Goal: Contribute content

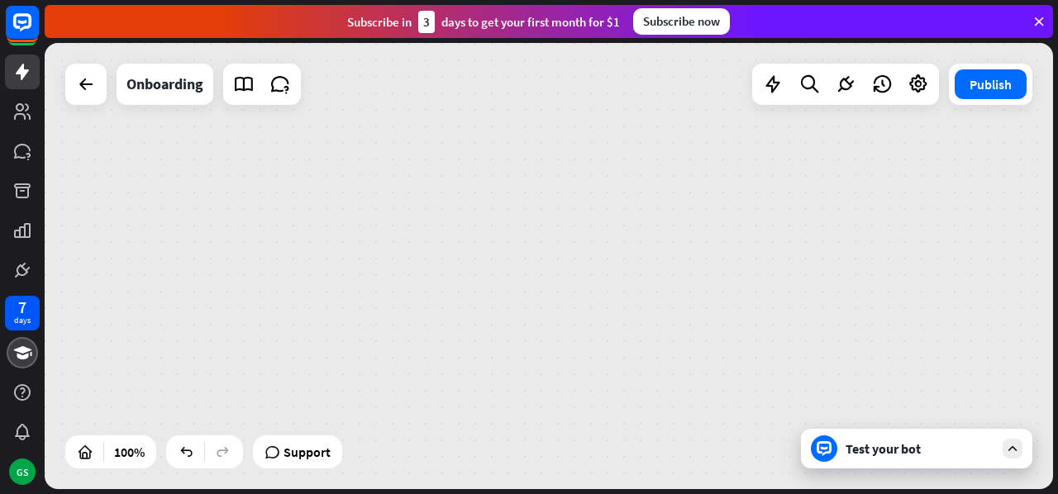
click at [1038, 24] on icon at bounding box center [1039, 21] width 15 height 15
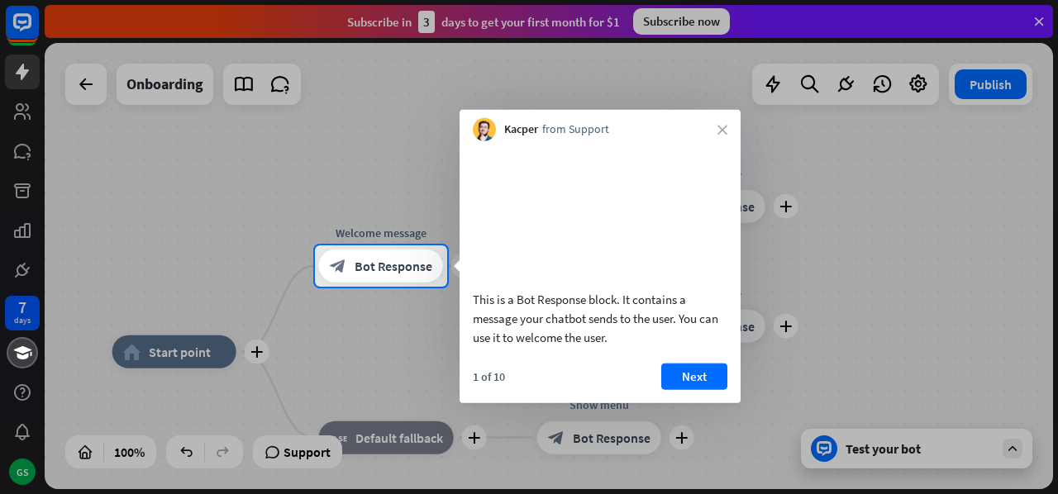
click at [1053, 14] on div at bounding box center [529, 123] width 1058 height 246
click at [1042, 17] on div at bounding box center [529, 123] width 1058 height 246
click at [1011, 26] on div at bounding box center [529, 123] width 1058 height 246
click at [684, 389] on button "Next" at bounding box center [694, 376] width 66 height 26
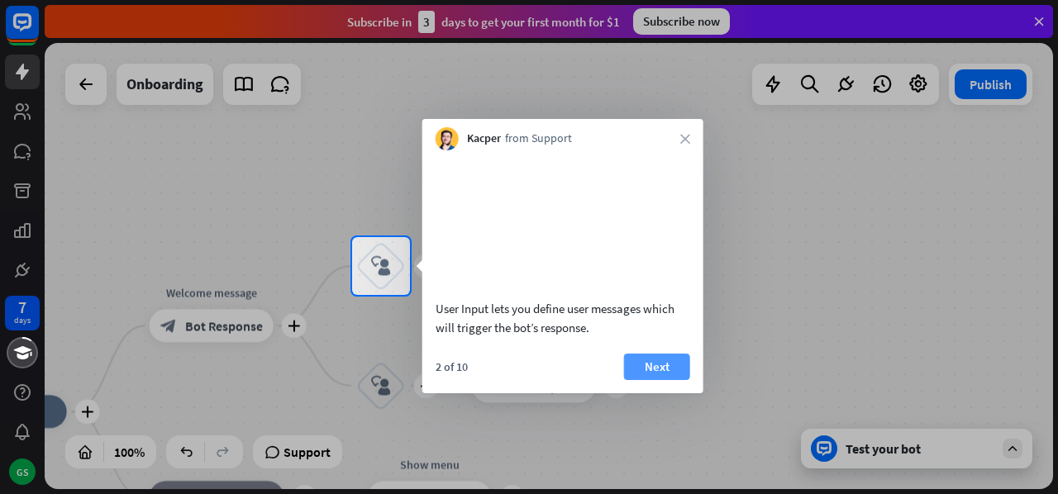
click at [671, 374] on button "Next" at bounding box center [657, 367] width 66 height 26
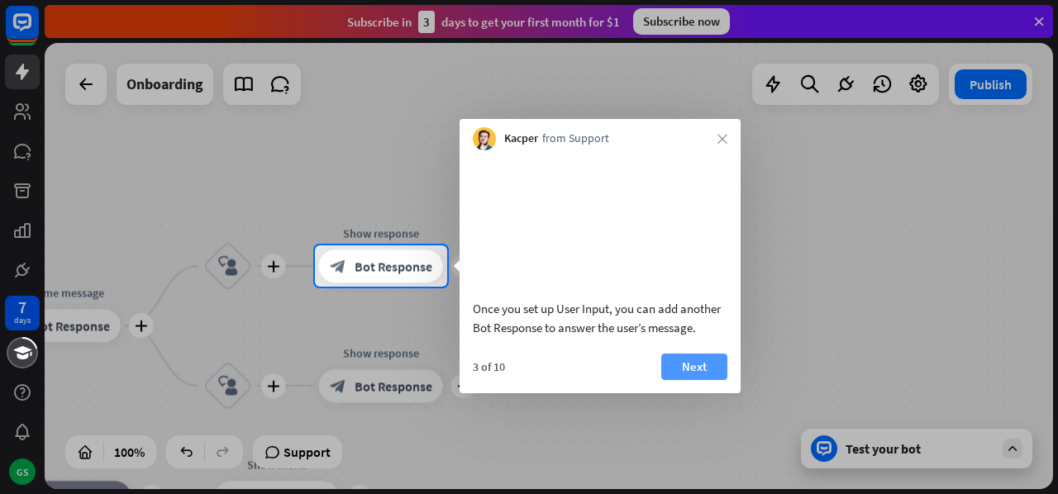
click at [696, 379] on button "Next" at bounding box center [694, 367] width 66 height 26
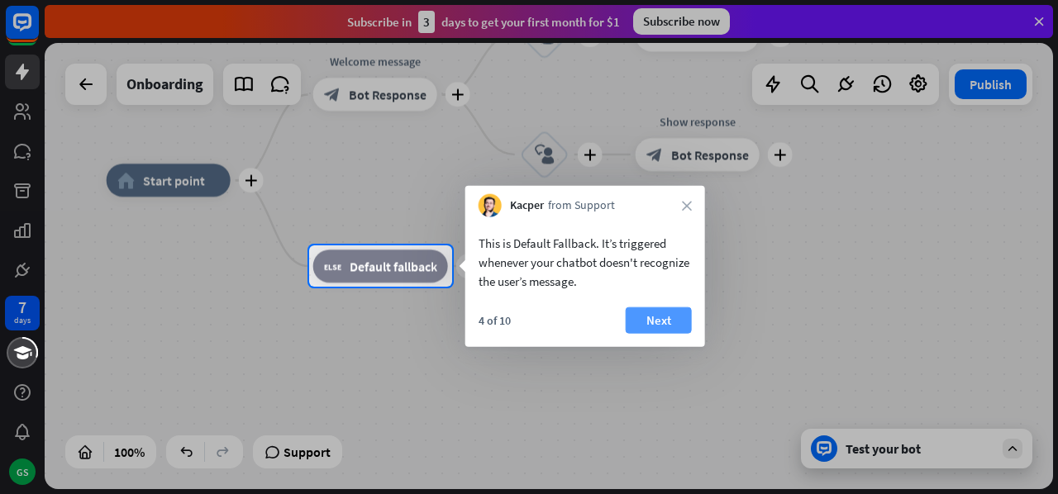
click at [665, 327] on button "Next" at bounding box center [659, 320] width 66 height 26
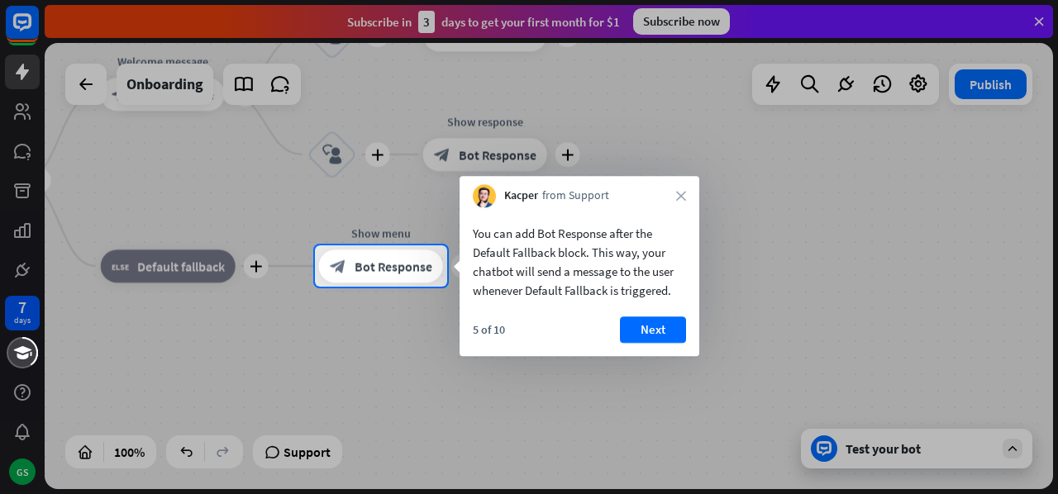
click at [665, 327] on button "Next" at bounding box center [653, 330] width 66 height 26
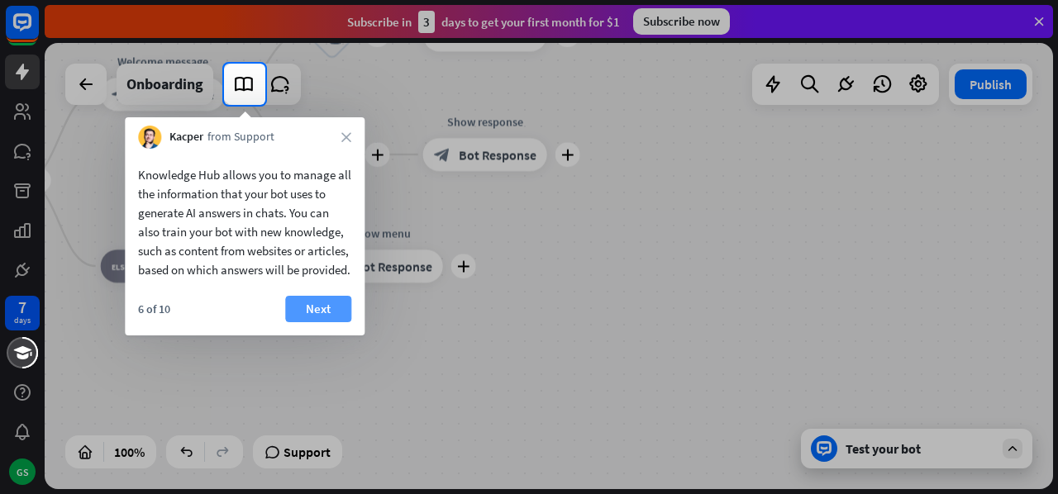
click at [339, 322] on button "Next" at bounding box center [318, 309] width 66 height 26
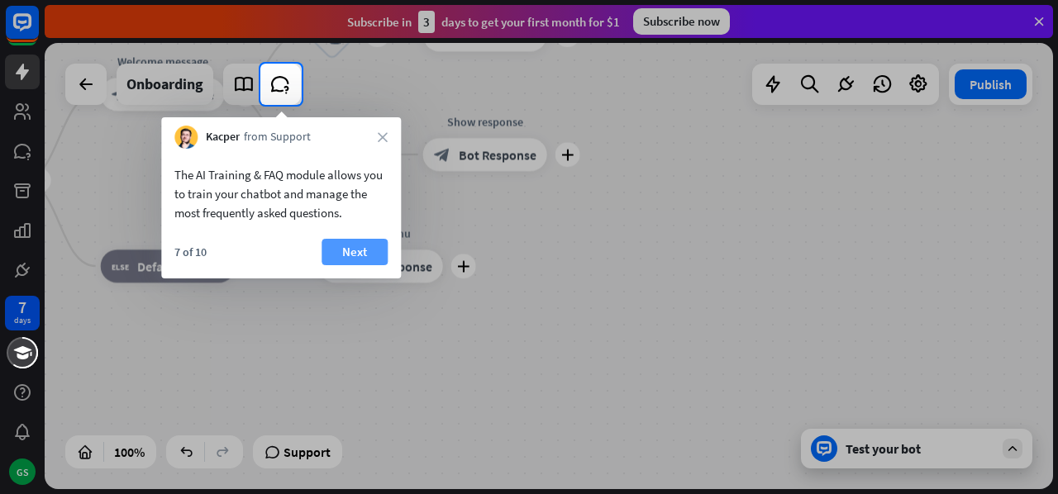
click at [343, 261] on button "Next" at bounding box center [355, 252] width 66 height 26
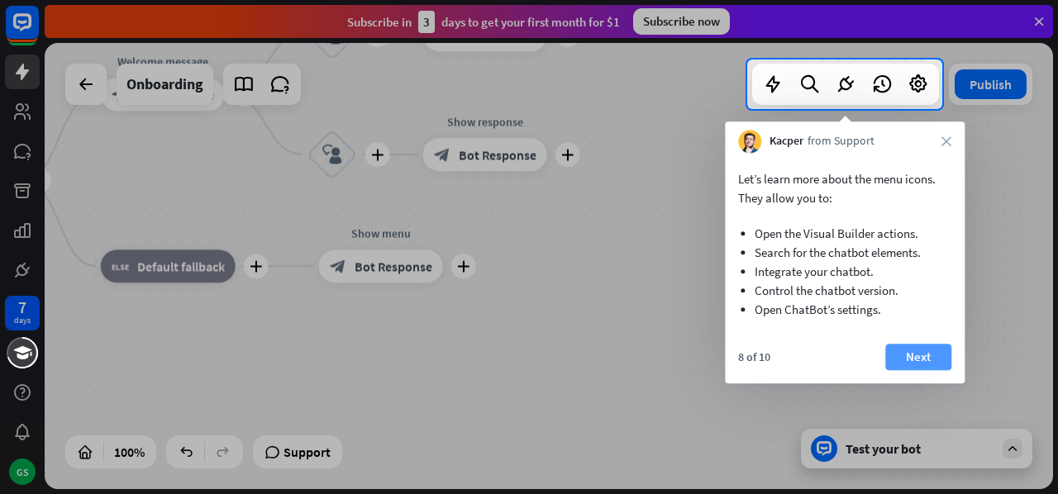
click at [907, 355] on button "Next" at bounding box center [918, 357] width 66 height 26
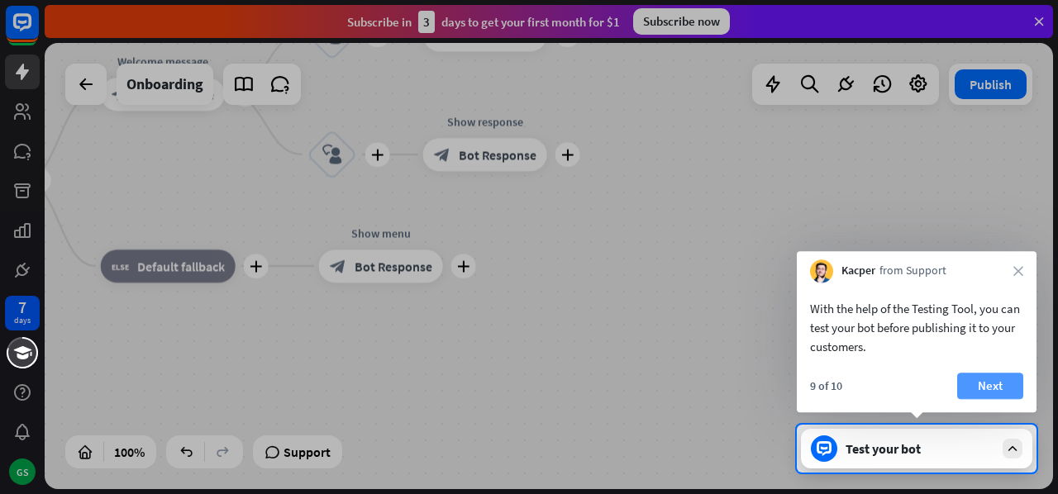
click at [987, 392] on button "Next" at bounding box center [990, 386] width 66 height 26
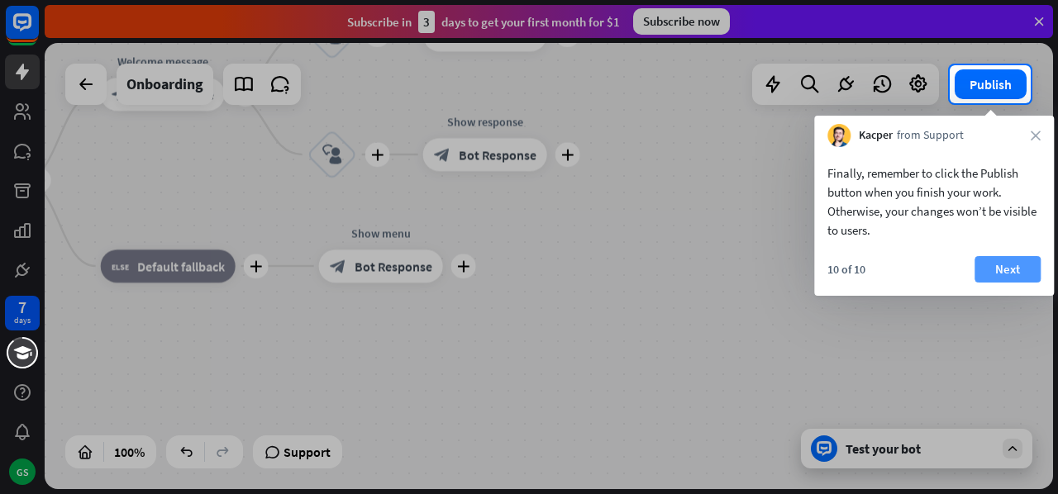
click at [1023, 267] on button "Next" at bounding box center [1008, 269] width 66 height 26
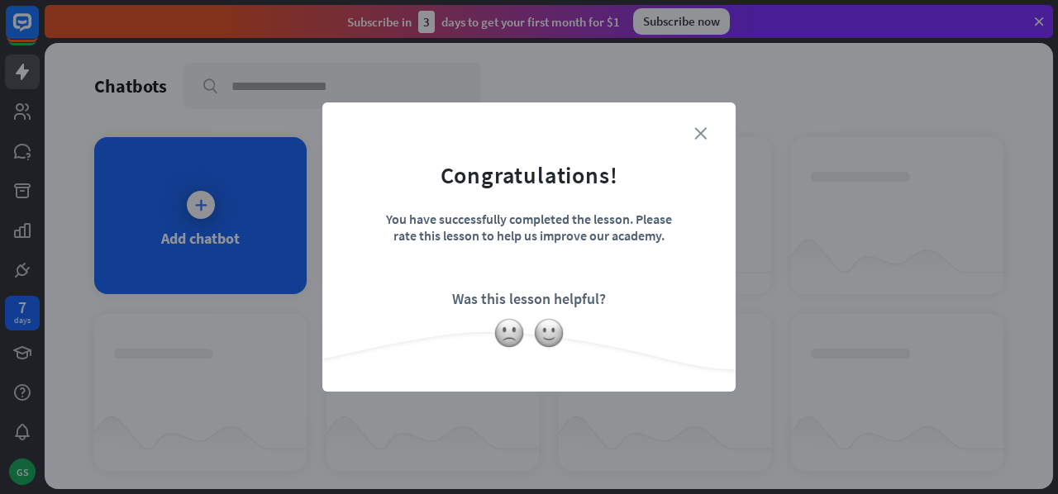
click at [695, 135] on icon "close" at bounding box center [700, 133] width 12 height 12
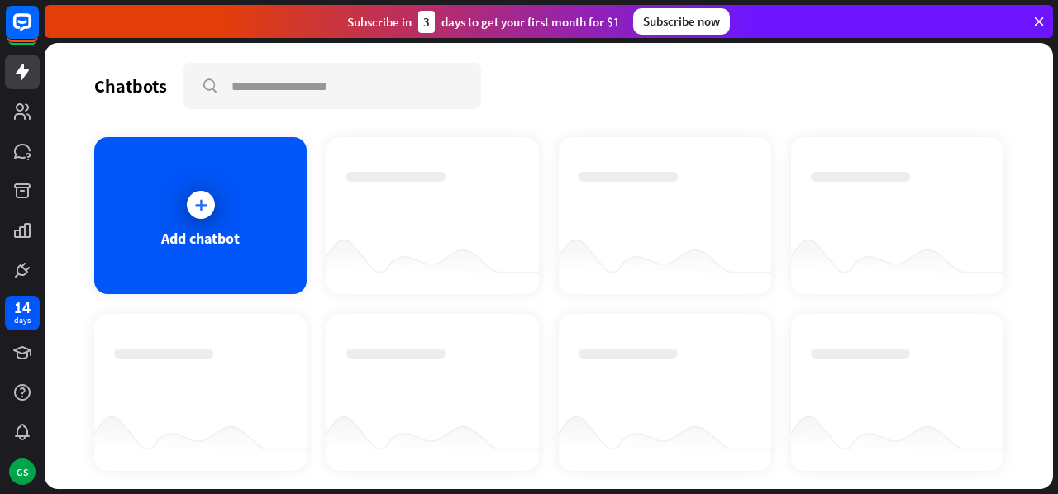
click at [232, 198] on div "Add chatbot" at bounding box center [200, 215] width 212 height 157
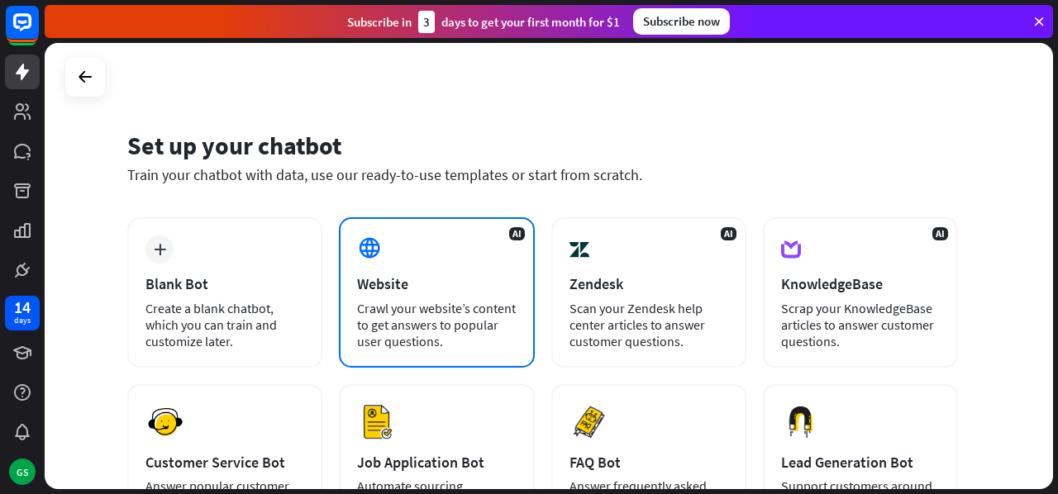
click at [456, 255] on div "AI Website Crawl your website’s content to get answers to popular user question…" at bounding box center [436, 292] width 195 height 150
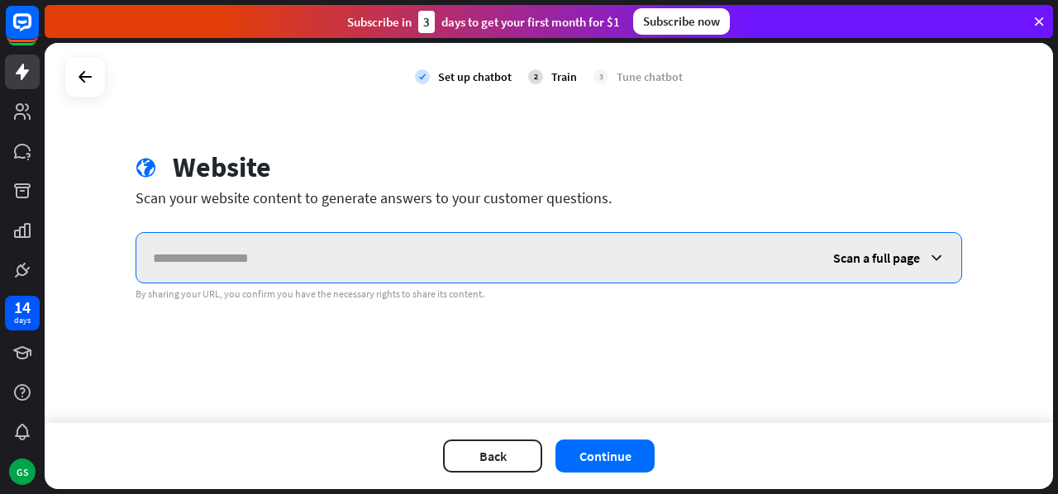
click at [382, 247] on input "text" at bounding box center [476, 258] width 680 height 50
paste input "**********"
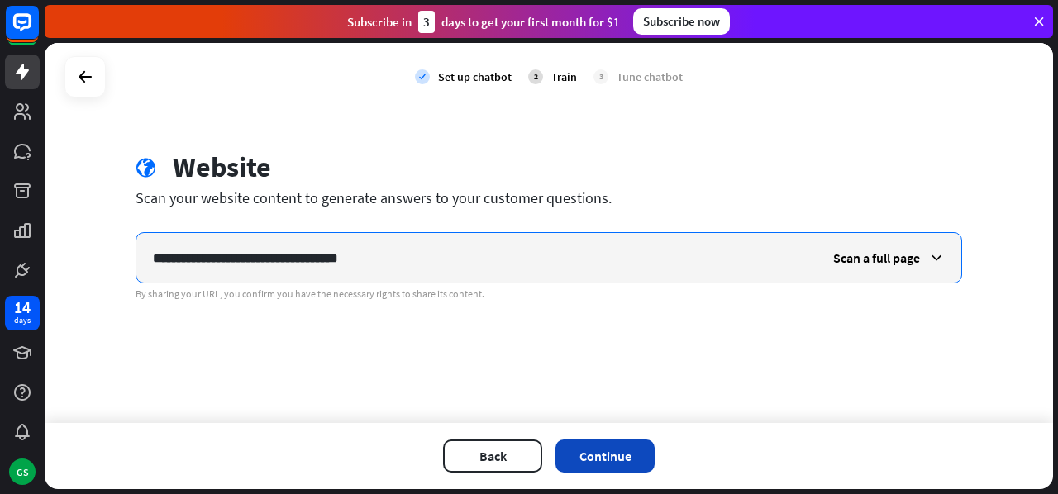
type input "**********"
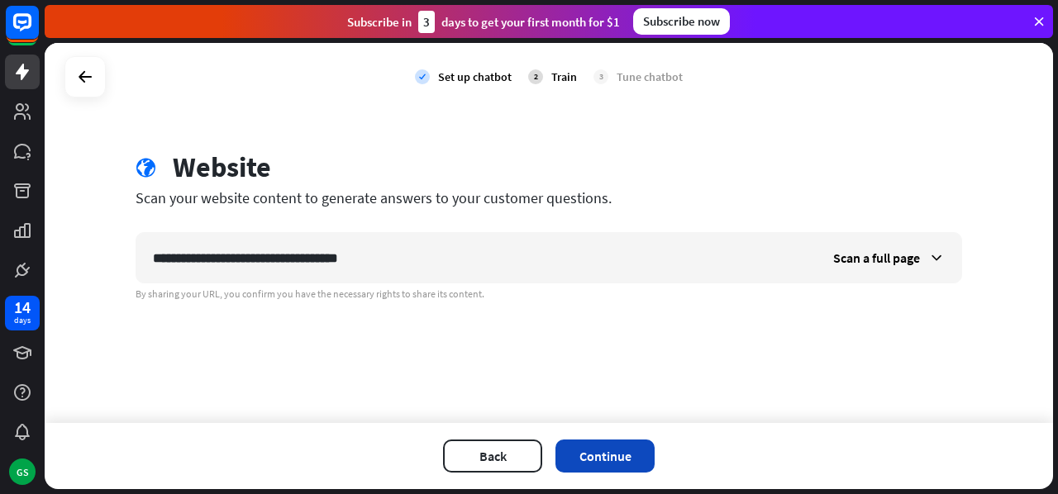
click at [615, 460] on button "Continue" at bounding box center [604, 456] width 99 height 33
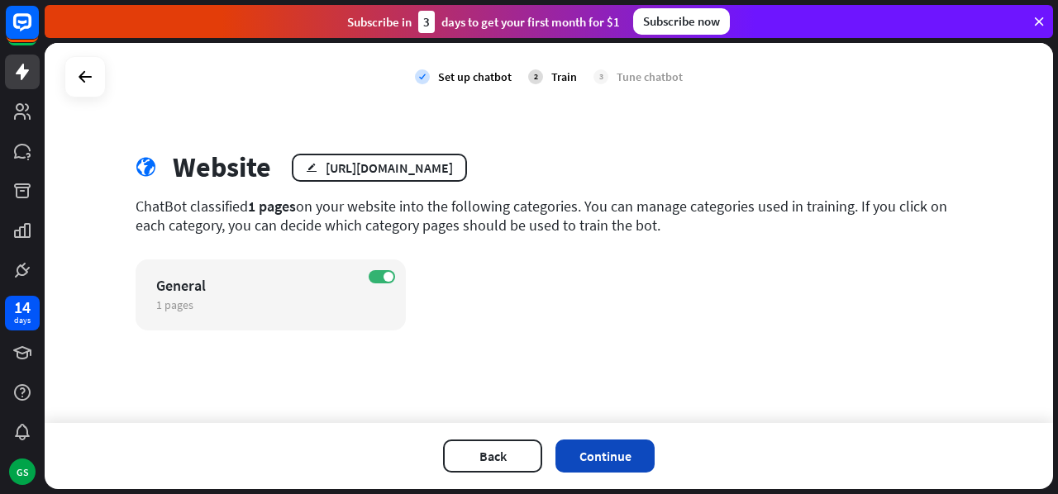
click at [604, 451] on button "Continue" at bounding box center [604, 456] width 99 height 33
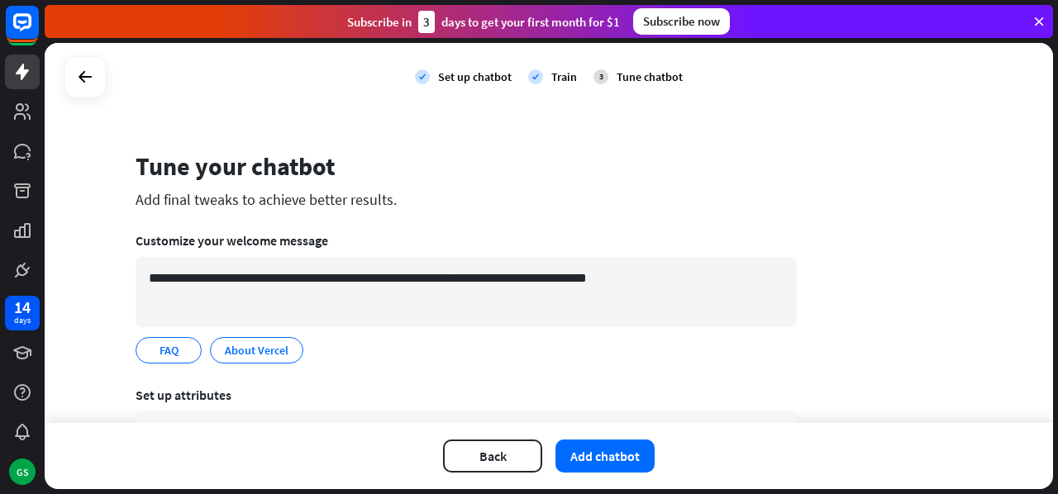
click at [604, 451] on button "Add chatbot" at bounding box center [604, 456] width 99 height 33
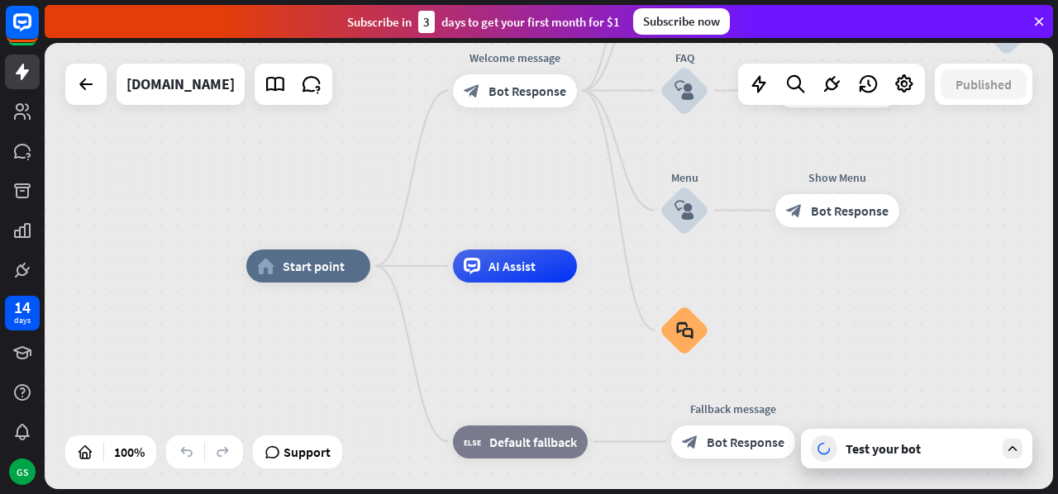
click at [1039, 17] on icon at bounding box center [1039, 21] width 15 height 15
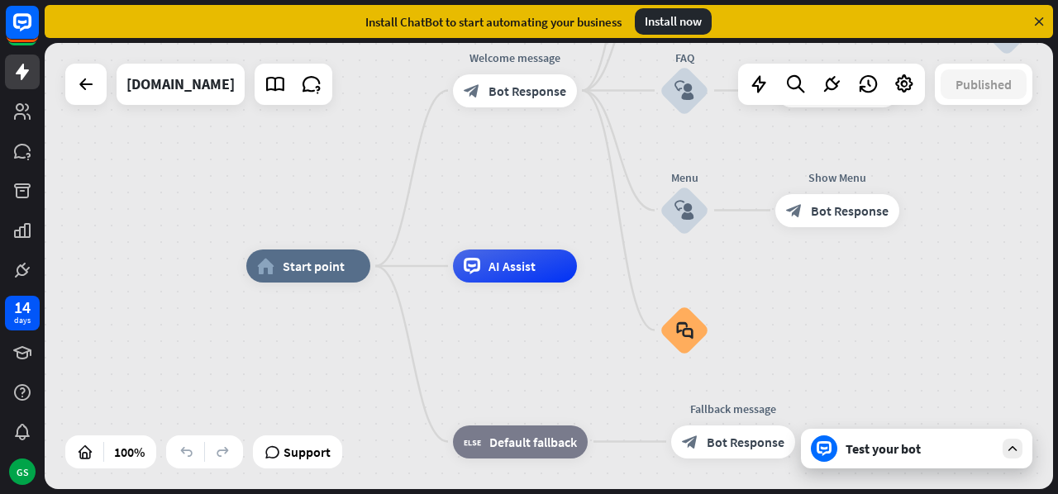
click at [1033, 24] on icon at bounding box center [1039, 21] width 15 height 15
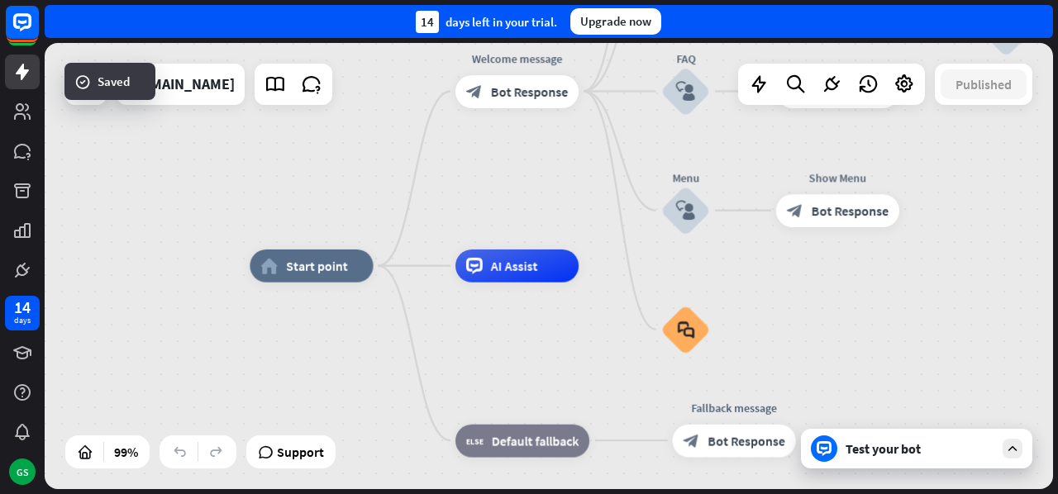
click at [884, 460] on div "Test your bot" at bounding box center [916, 449] width 231 height 40
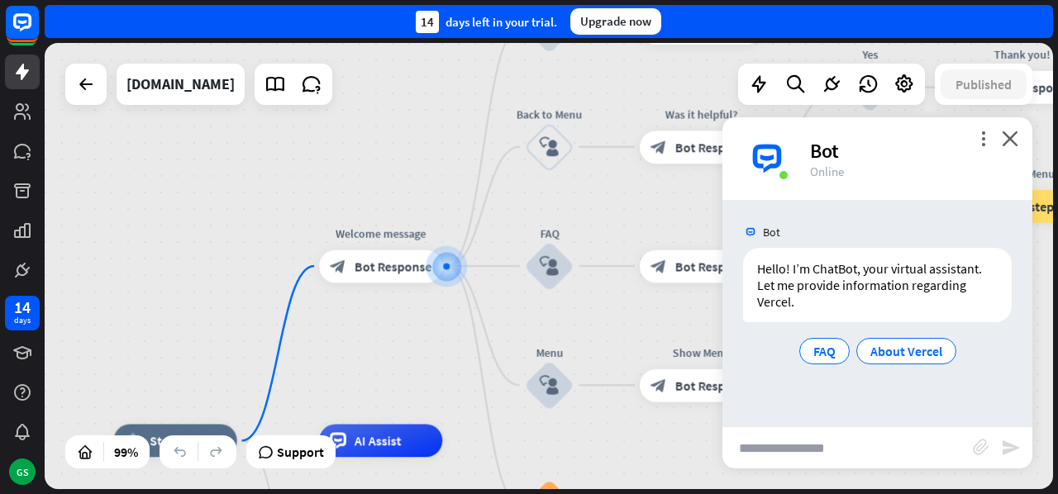
click at [809, 439] on input "text" at bounding box center [847, 447] width 250 height 41
type input "**"
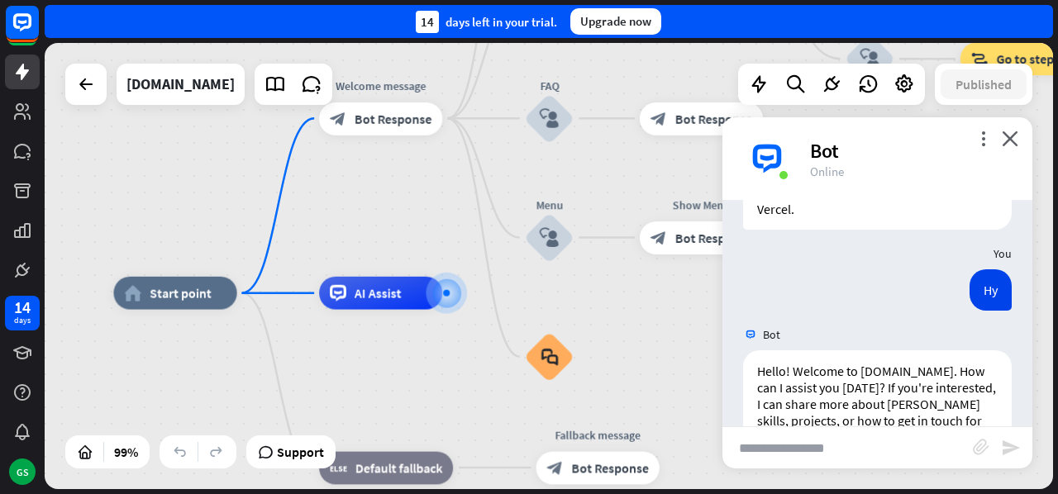
scroll to position [164, 0]
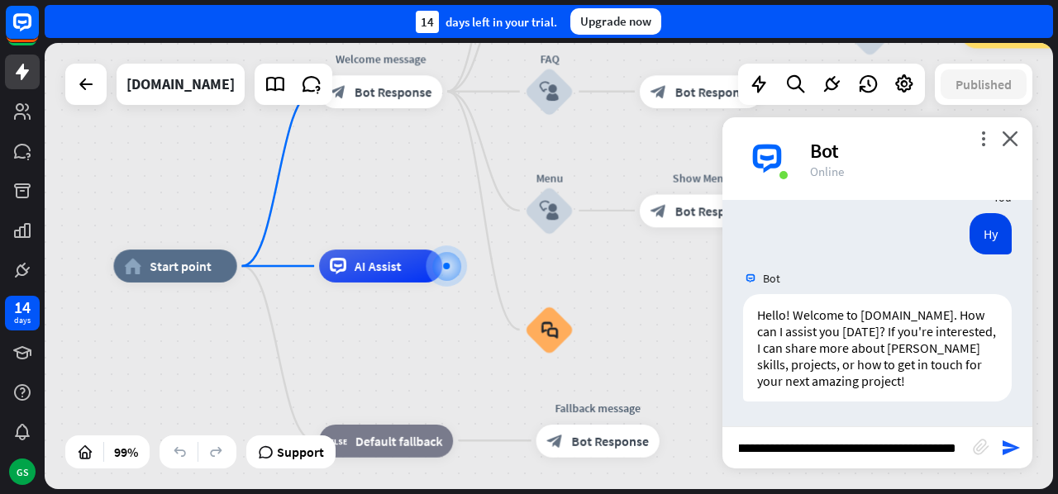
type input "**********"
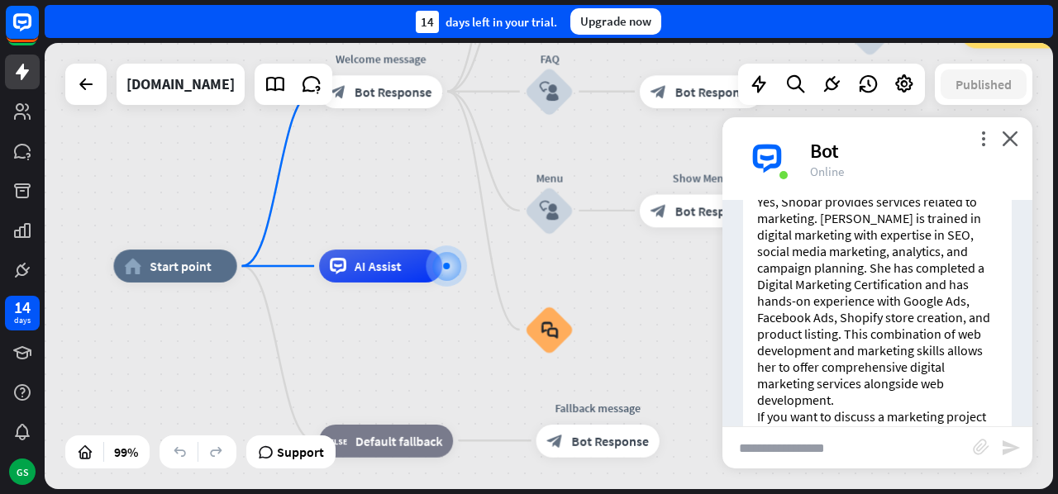
scroll to position [624, 0]
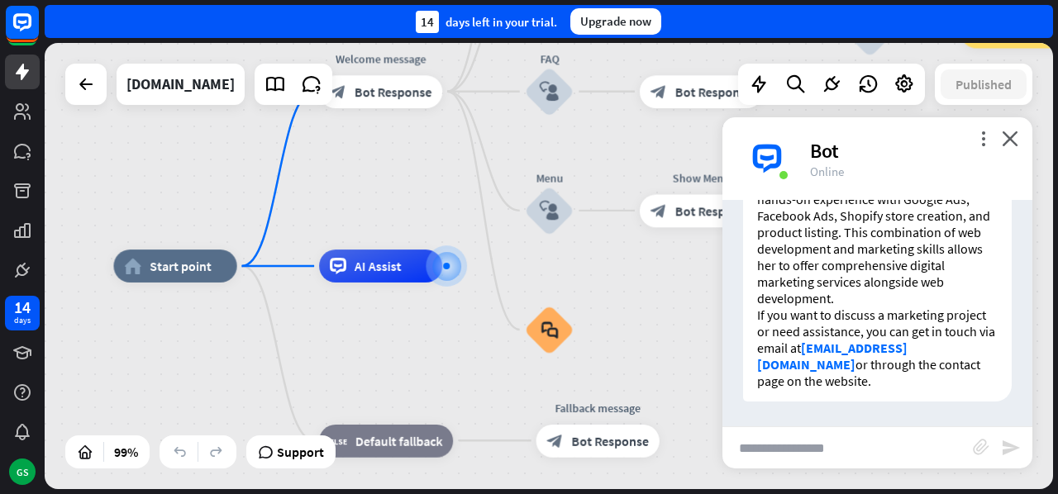
click at [1017, 146] on div "more_vert close Bot Online" at bounding box center [877, 158] width 310 height 83
click at [1008, 141] on icon "close" at bounding box center [1010, 139] width 17 height 16
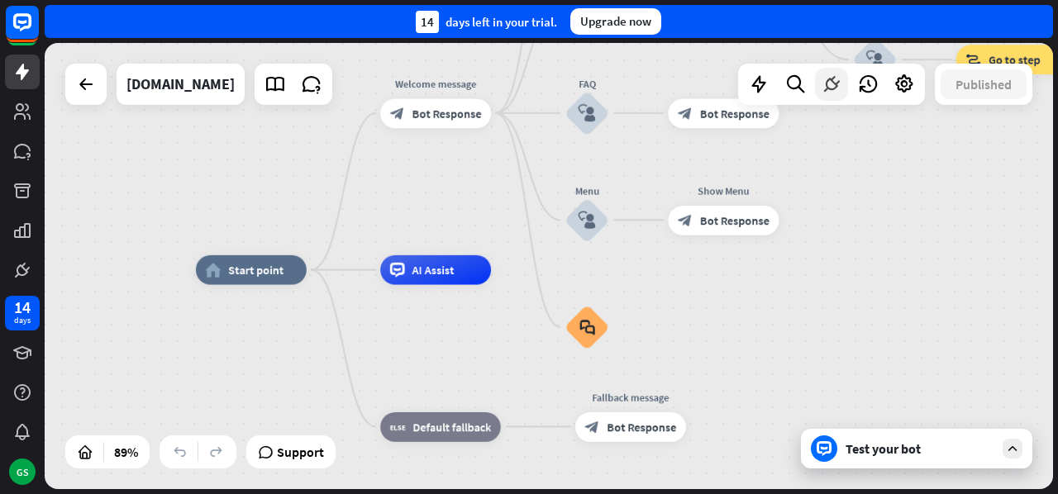
click at [832, 87] on icon at bounding box center [831, 84] width 21 height 21
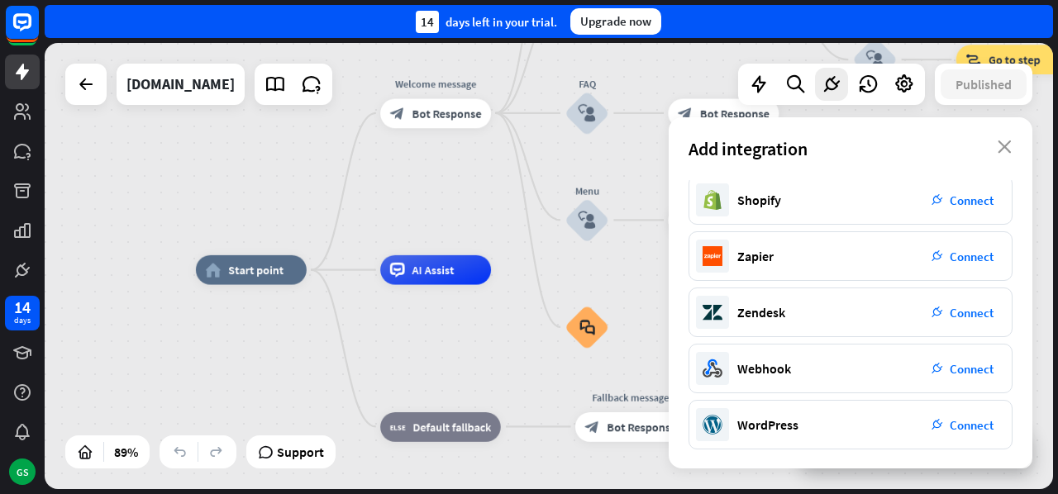
scroll to position [0, 0]
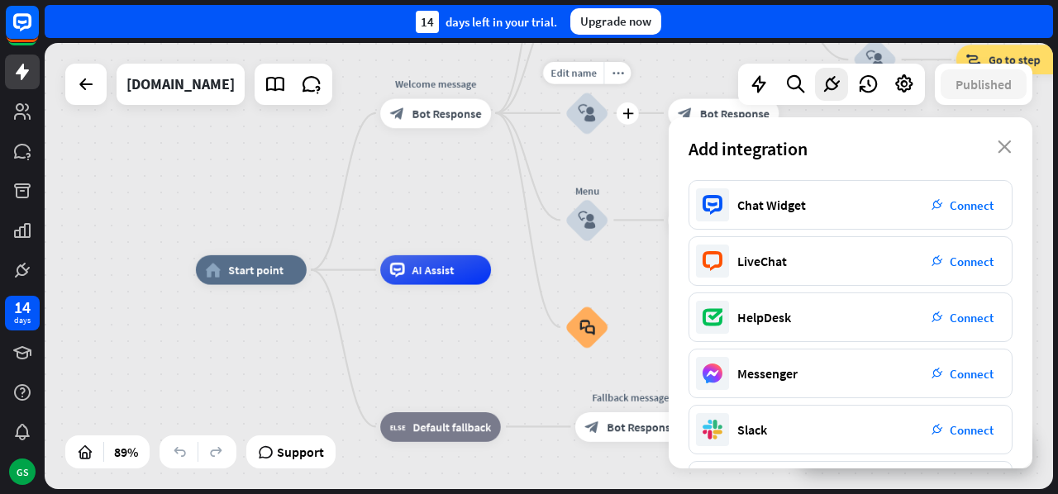
click at [627, 109] on icon "plus" at bounding box center [627, 113] width 11 height 11
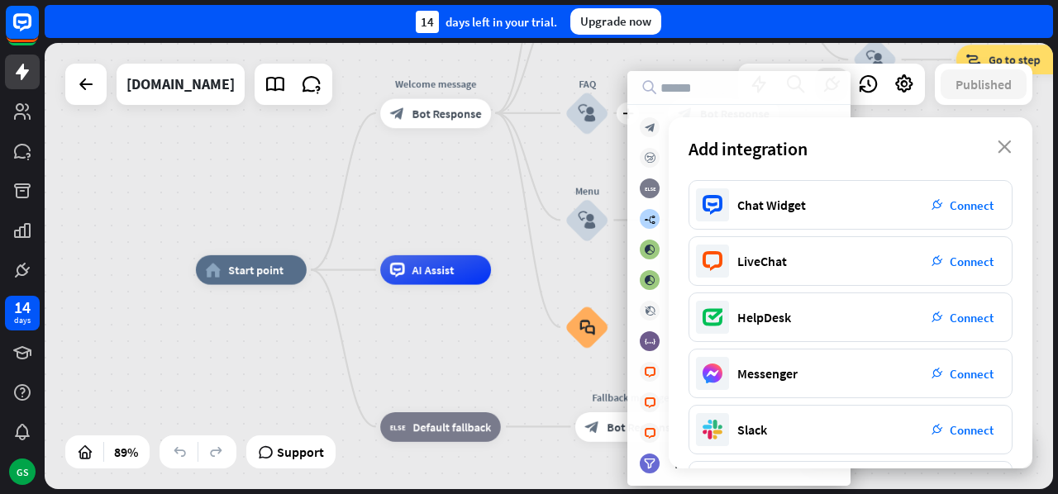
click at [1012, 147] on div "Add integration close" at bounding box center [851, 148] width 364 height 63
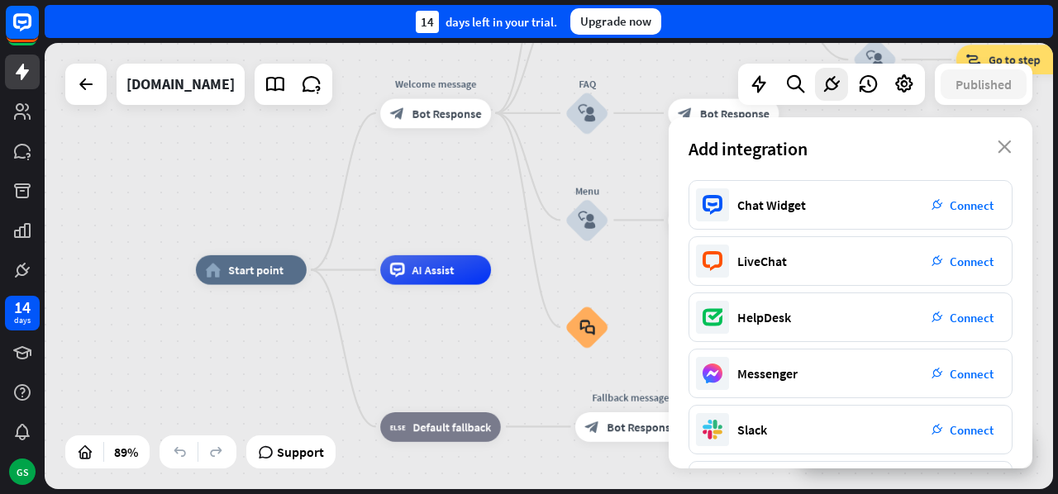
click at [1008, 158] on div "Add integration close" at bounding box center [851, 148] width 364 height 63
click at [1005, 145] on icon "close" at bounding box center [1005, 147] width 14 height 13
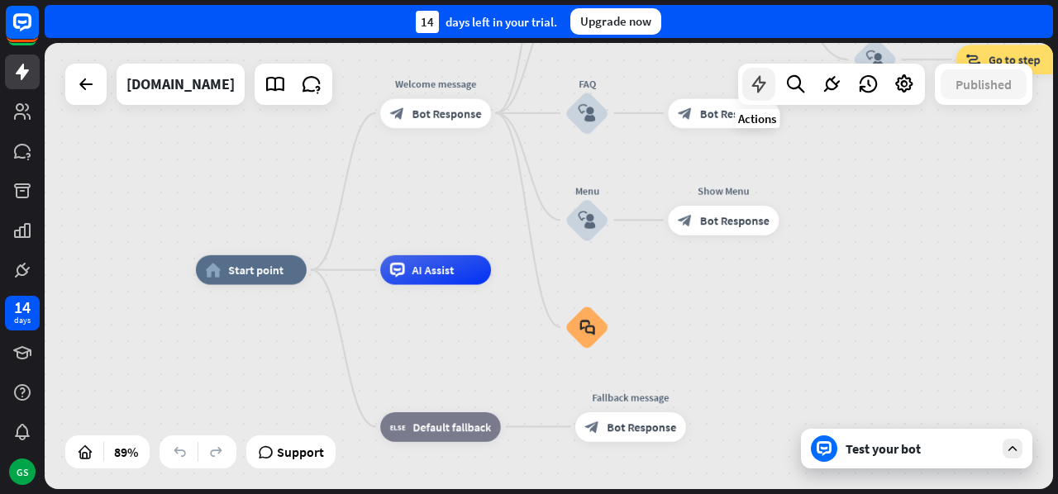
click at [759, 85] on icon at bounding box center [758, 84] width 21 height 21
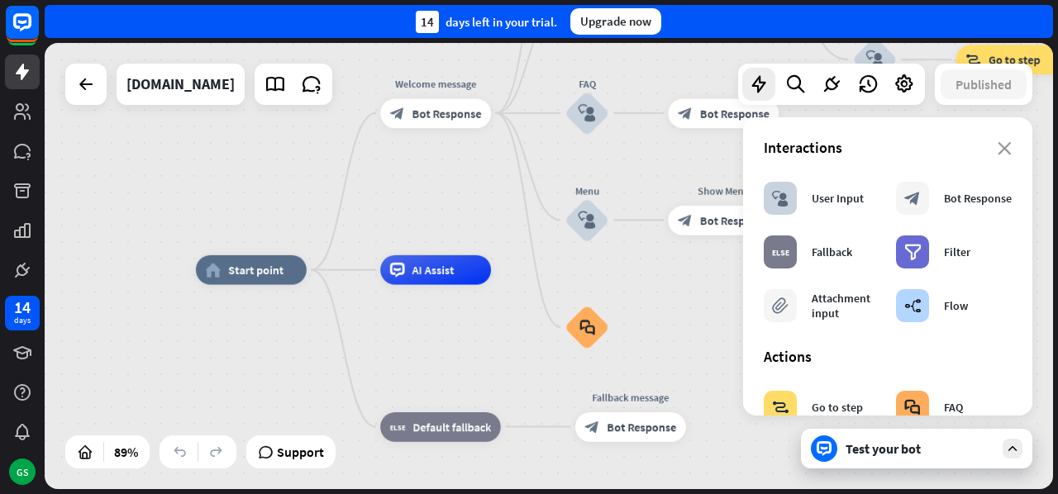
click at [995, 164] on section "Interactions block_user_input User Input block_bot_response Bot Response block_…" at bounding box center [888, 234] width 248 height 193
click at [995, 160] on section "Interactions block_user_input User Input block_bot_response Bot Response block_…" at bounding box center [888, 234] width 248 height 193
click at [1000, 145] on div "close Interactions block_user_input User Input block_bot_response Bot Response …" at bounding box center [887, 266] width 289 height 298
click at [998, 151] on icon "close" at bounding box center [1005, 148] width 14 height 13
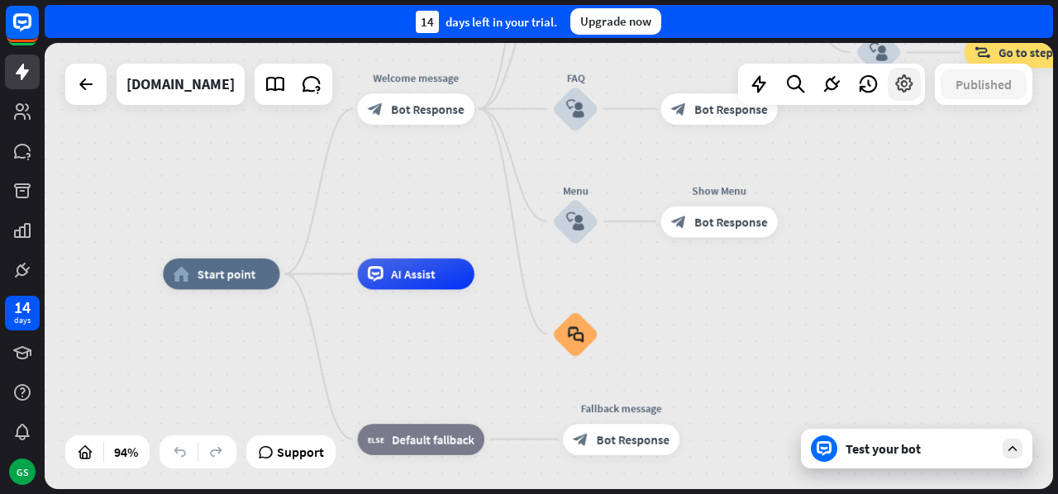
click at [917, 81] on div at bounding box center [904, 84] width 33 height 33
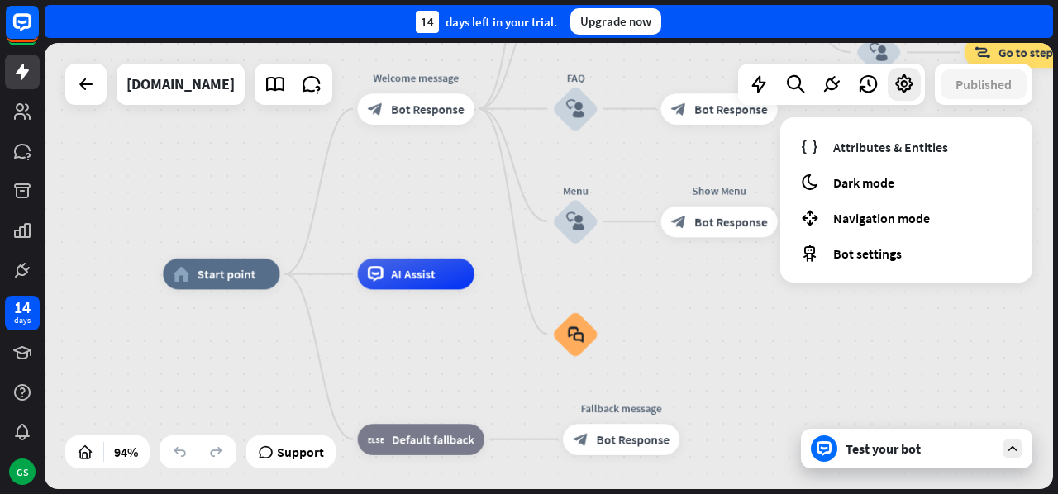
click at [911, 346] on div "home_2 Start point Welcome message block_bot_response Bot Response About us blo…" at bounding box center [637, 484] width 949 height 420
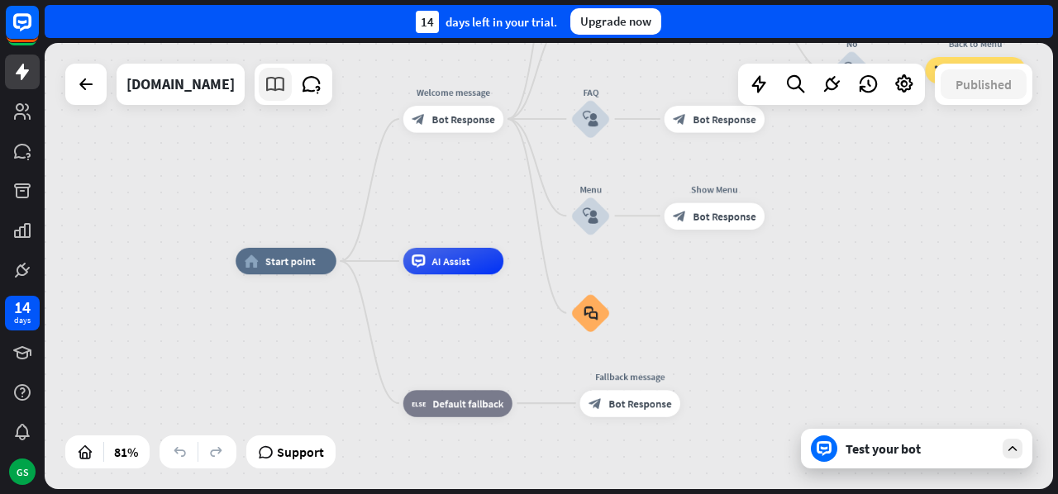
click at [286, 83] on icon at bounding box center [275, 84] width 21 height 21
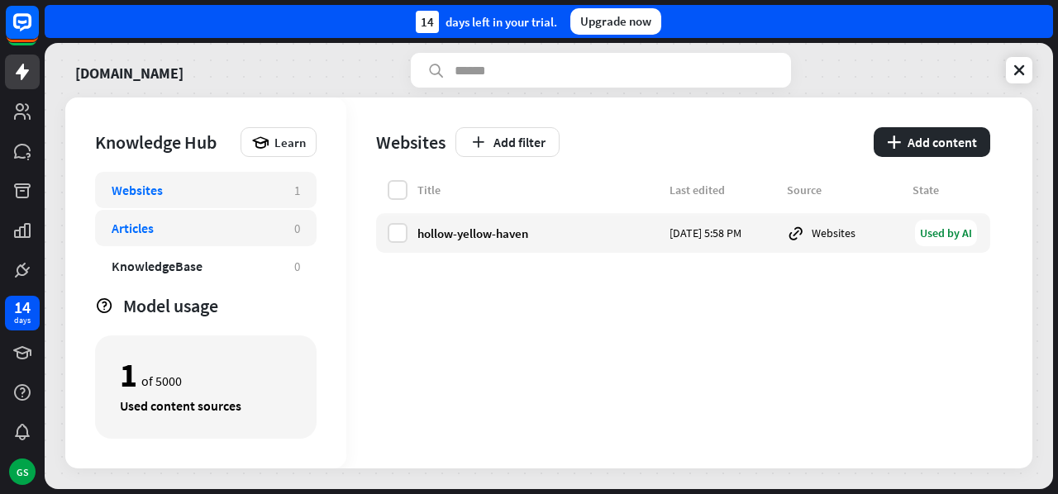
click at [150, 230] on div "Articles" at bounding box center [133, 228] width 42 height 17
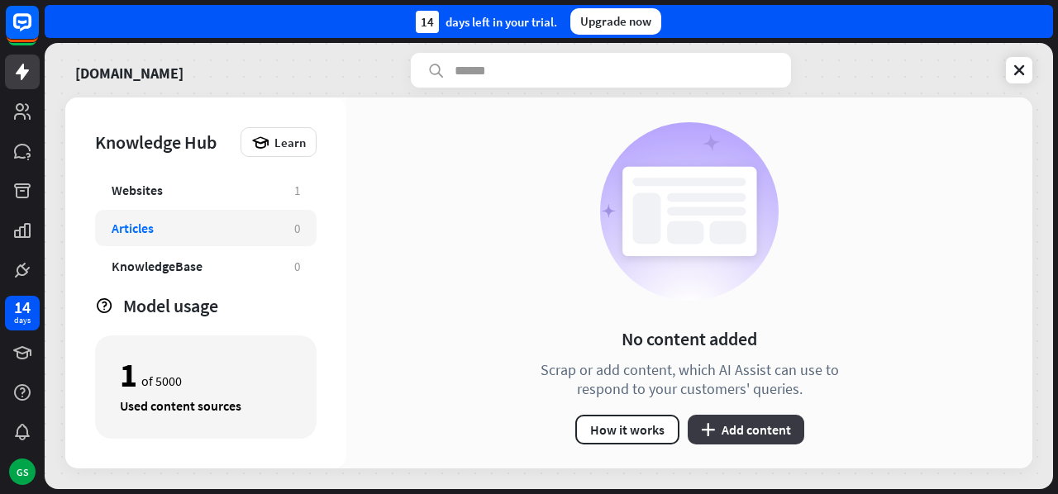
click at [758, 425] on button "plus Add content" at bounding box center [746, 430] width 117 height 30
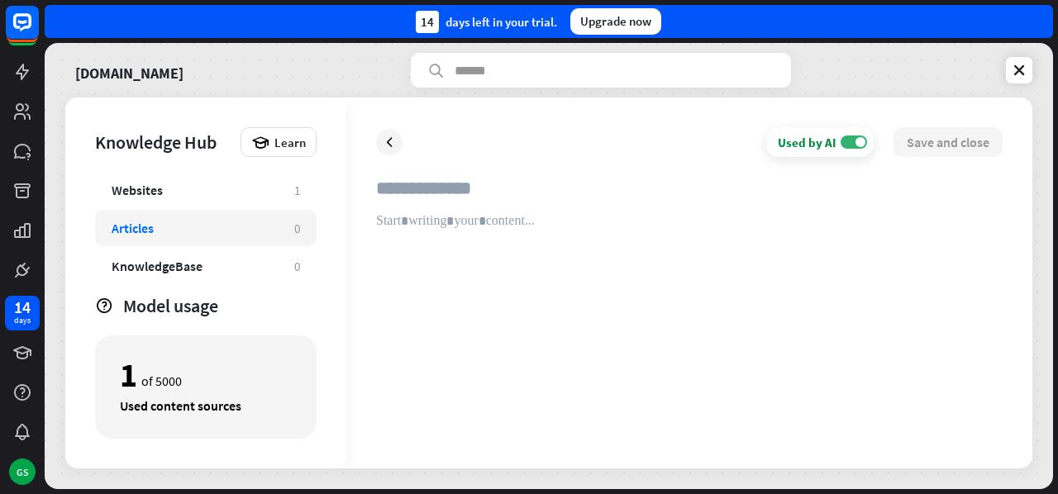
click at [474, 211] on input "text" at bounding box center [689, 195] width 627 height 36
paste input "**********"
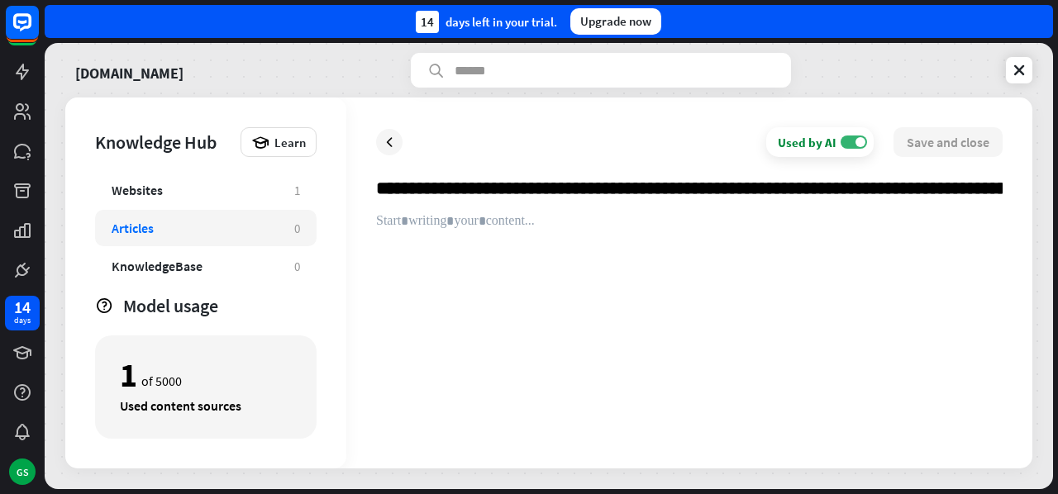
scroll to position [0, 32919]
type input "**********"
click at [486, 234] on div at bounding box center [689, 326] width 627 height 226
click at [560, 209] on input "text" at bounding box center [689, 195] width 627 height 36
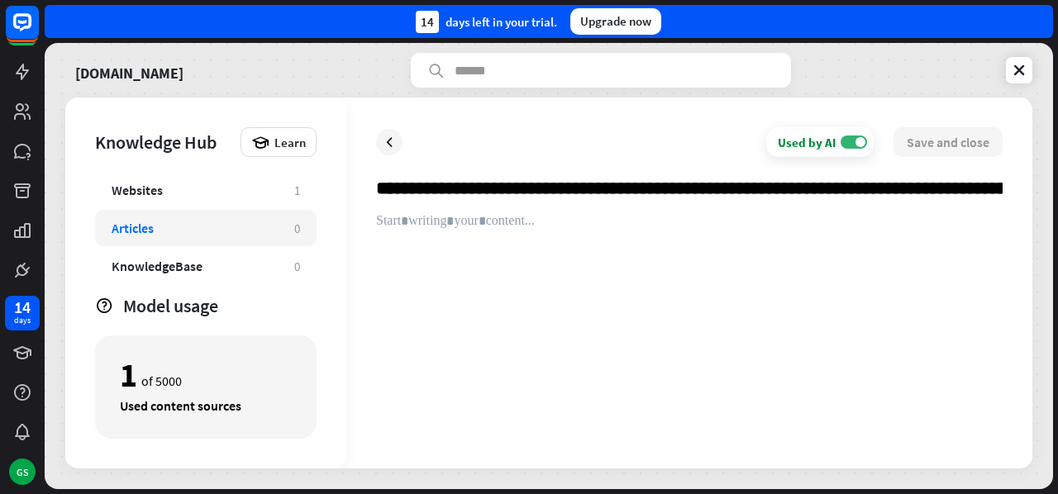
click at [422, 211] on input "text" at bounding box center [689, 195] width 627 height 36
click at [448, 226] on div at bounding box center [689, 326] width 627 height 226
click at [587, 265] on div at bounding box center [689, 326] width 627 height 226
paste div
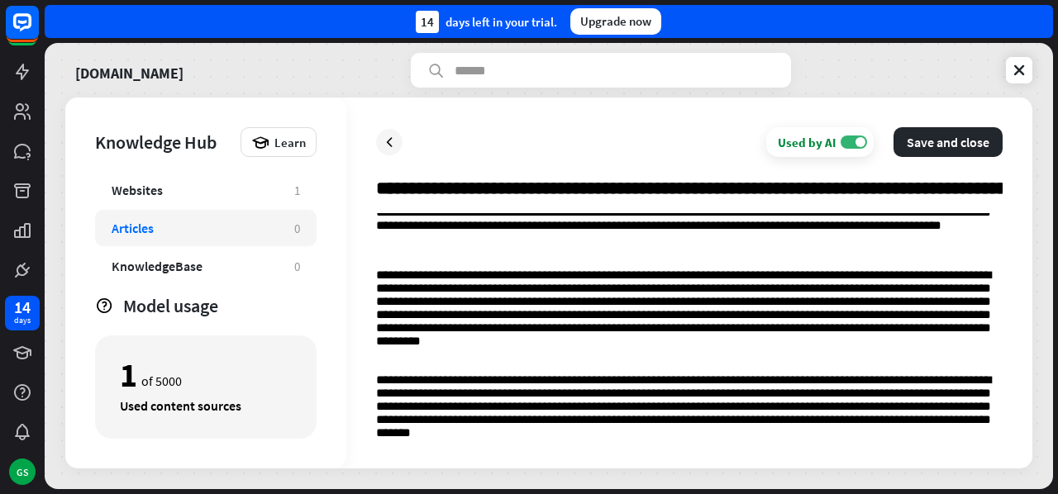
scroll to position [478, 0]
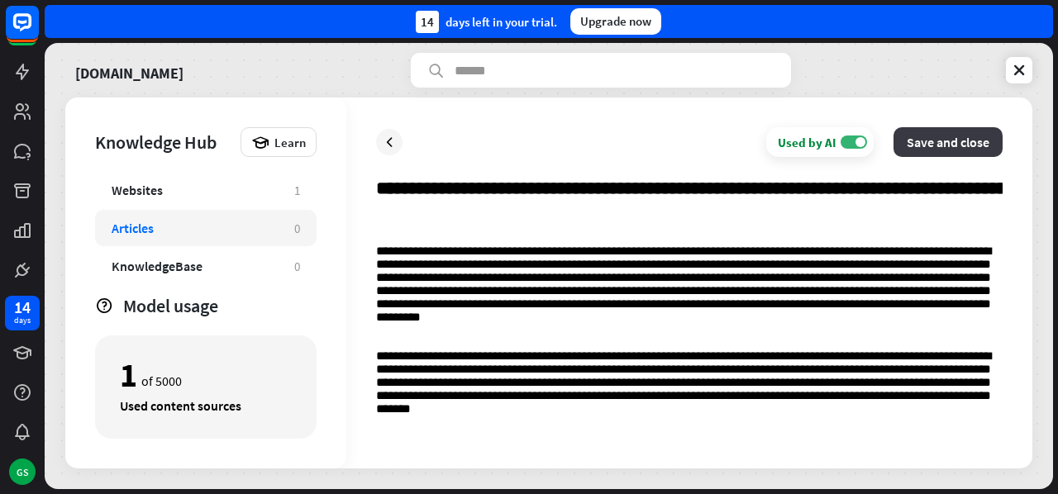
click at [941, 146] on button "Save and close" at bounding box center [948, 142] width 109 height 30
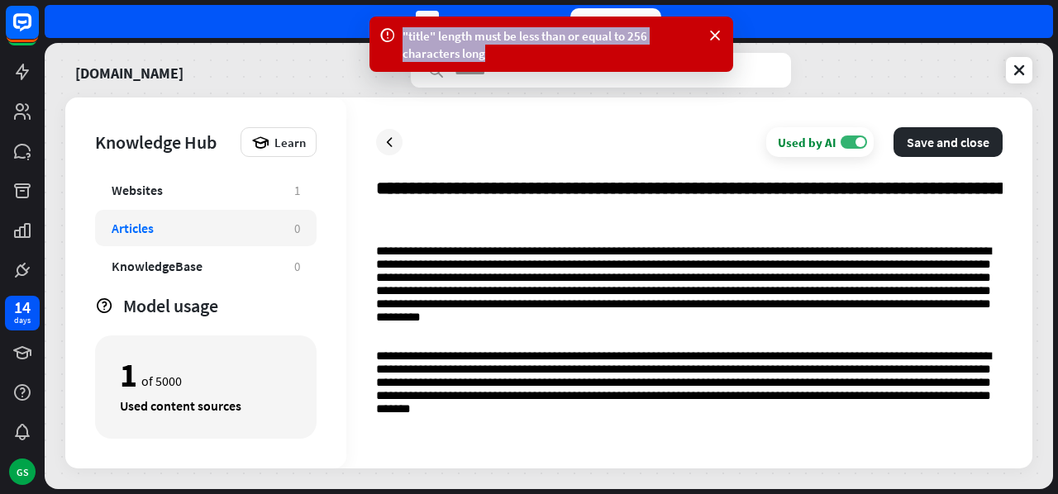
drag, startPoint x: 402, startPoint y: 32, endPoint x: 508, endPoint y: 59, distance: 109.9
click at [508, 59] on div ""title" length must be less than or equal to 256 characters long" at bounding box center [551, 44] width 364 height 55
copy div ""title" length must be less than or equal to 256 characters long"
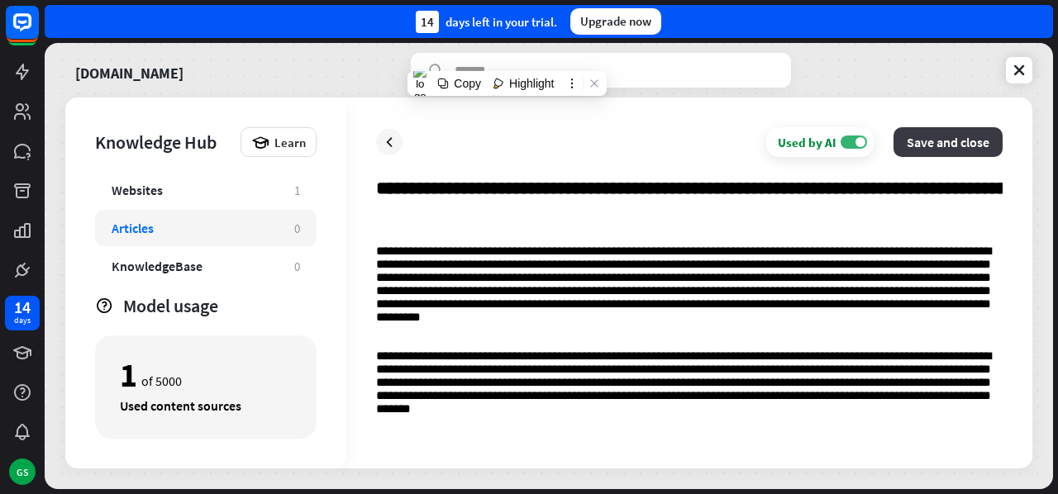
click at [958, 138] on button "Save and close" at bounding box center [948, 142] width 109 height 30
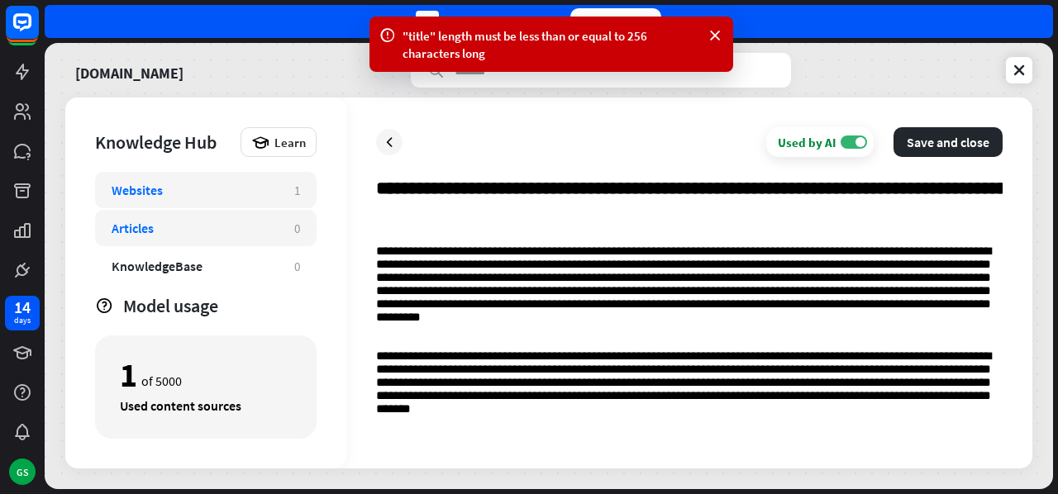
scroll to position [80, 0]
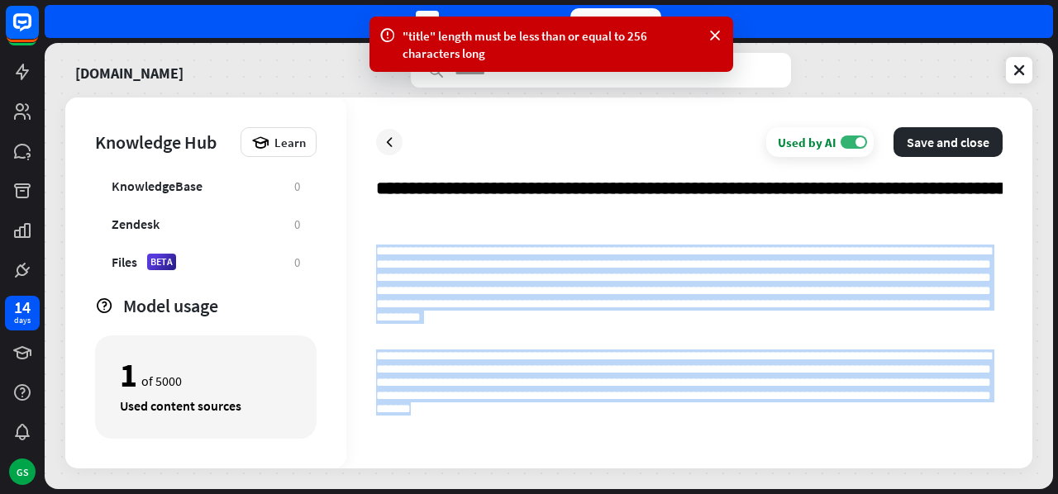
drag, startPoint x: 384, startPoint y: 224, endPoint x: 600, endPoint y: 494, distance: 346.4
click at [600, 493] on html "14 days GS "title" length must be less than or equal to 256 characters long clo…" at bounding box center [529, 247] width 1058 height 494
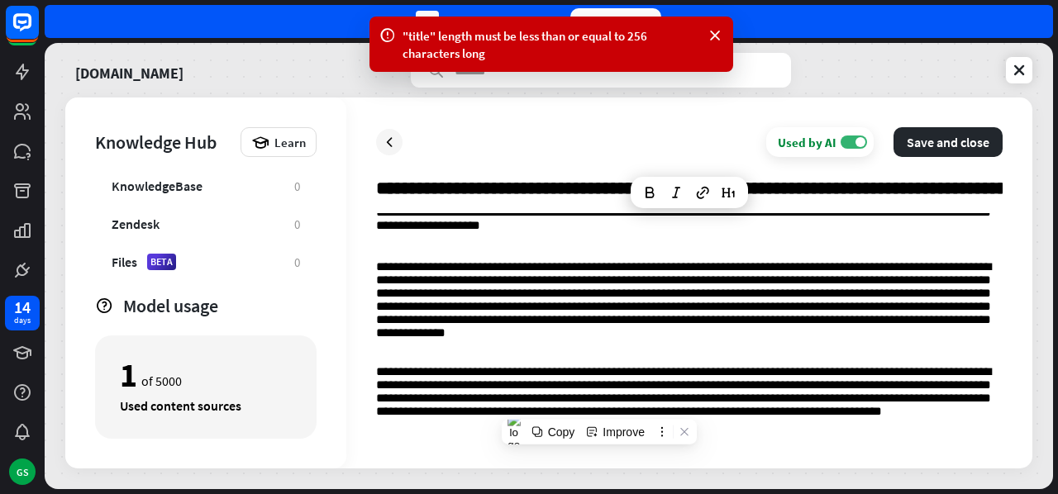
scroll to position [268, 0]
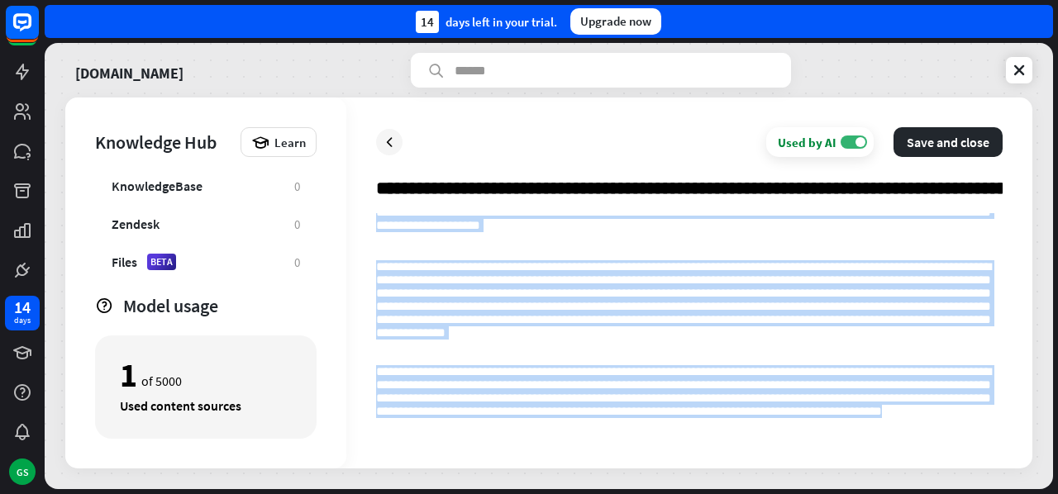
drag, startPoint x: 375, startPoint y: 229, endPoint x: 996, endPoint y: 487, distance: 672.2
click at [996, 487] on div "**********" at bounding box center [549, 266] width 1008 height 446
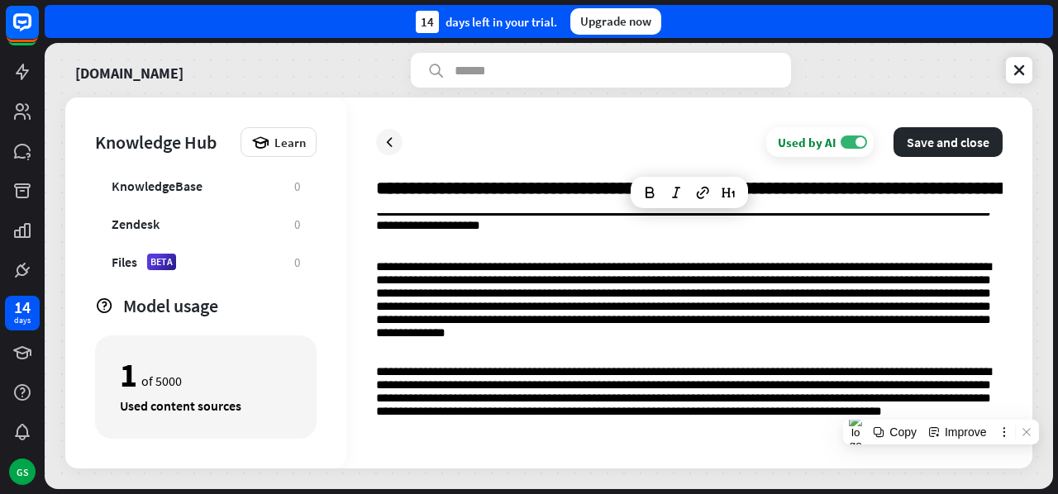
scroll to position [58, 0]
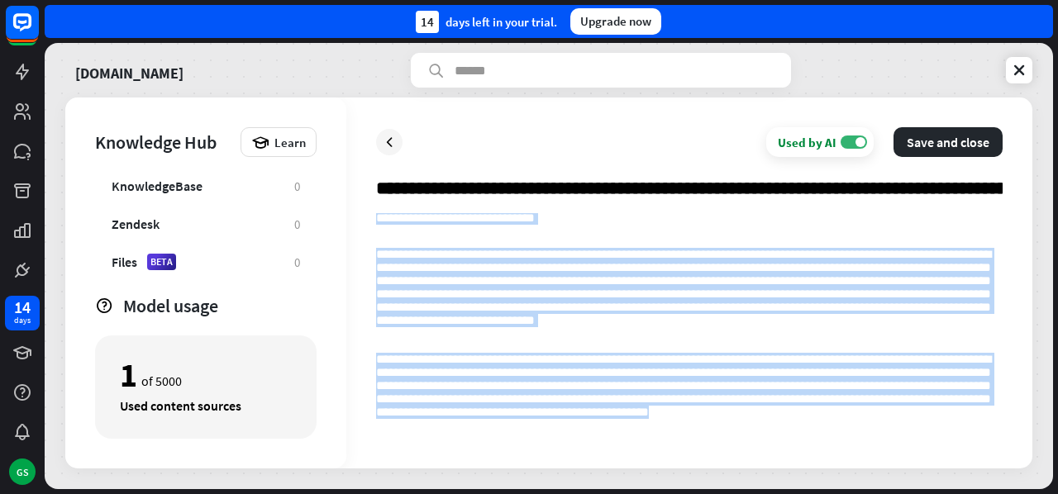
drag, startPoint x: 856, startPoint y: 423, endPoint x: 377, endPoint y: 221, distance: 520.5
click at [377, 221] on div "**********" at bounding box center [689, 295] width 627 height 272
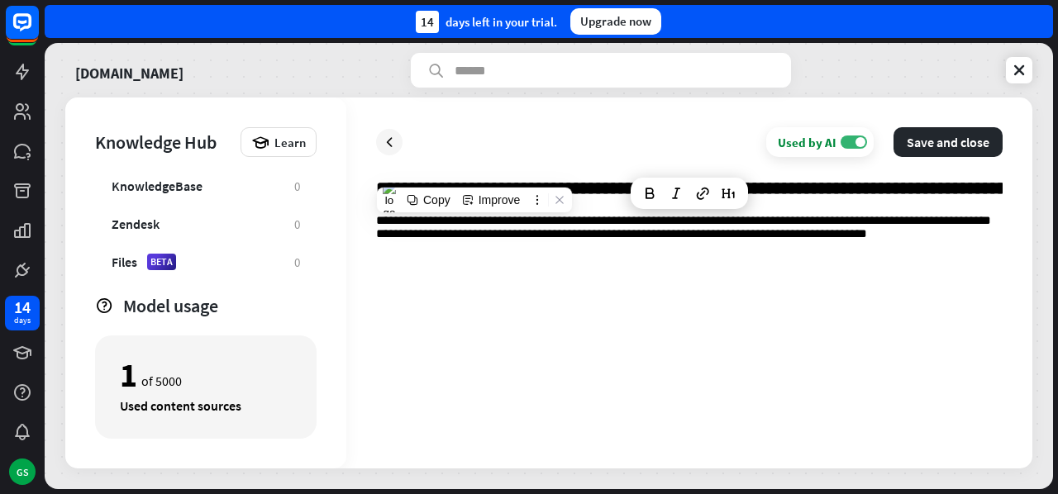
scroll to position [0, 0]
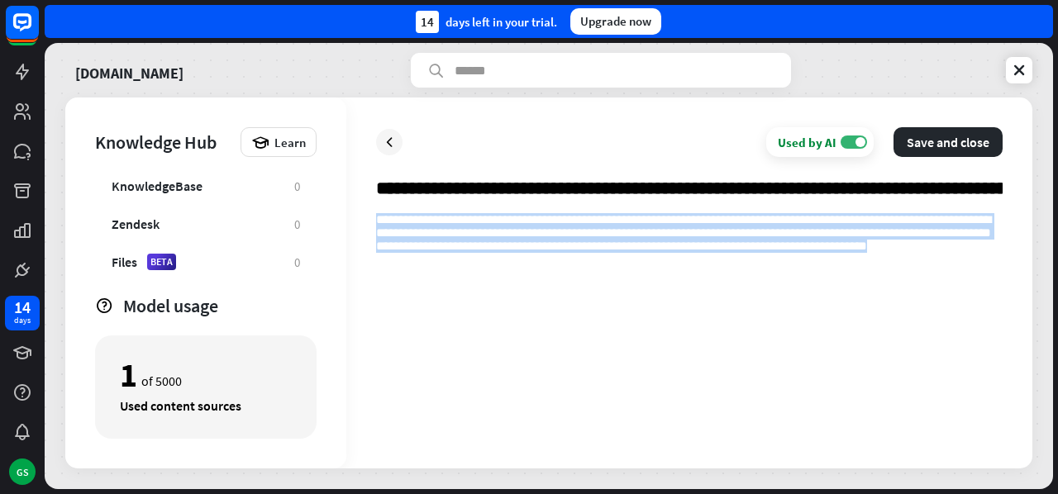
drag, startPoint x: 987, startPoint y: 257, endPoint x: 339, endPoint y: 150, distance: 656.8
click at [339, 150] on div "**********" at bounding box center [548, 283] width 967 height 371
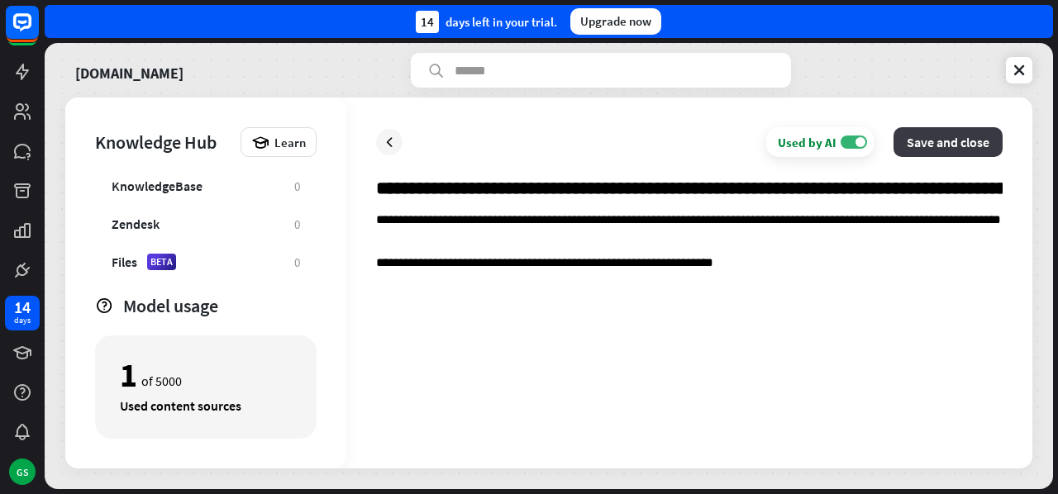
click at [931, 145] on button "Save and close" at bounding box center [948, 142] width 109 height 30
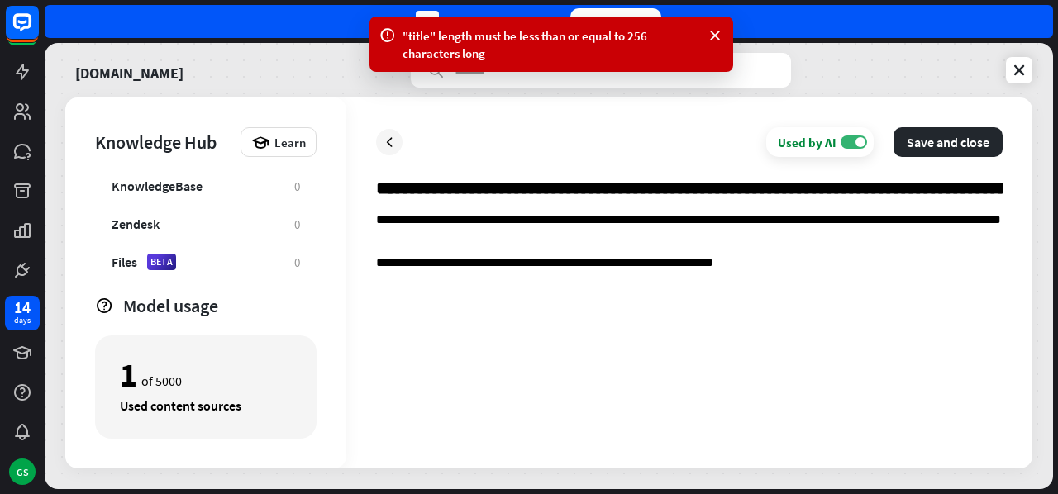
click at [763, 198] on input "text" at bounding box center [689, 195] width 627 height 36
click at [921, 183] on input "text" at bounding box center [689, 195] width 627 height 36
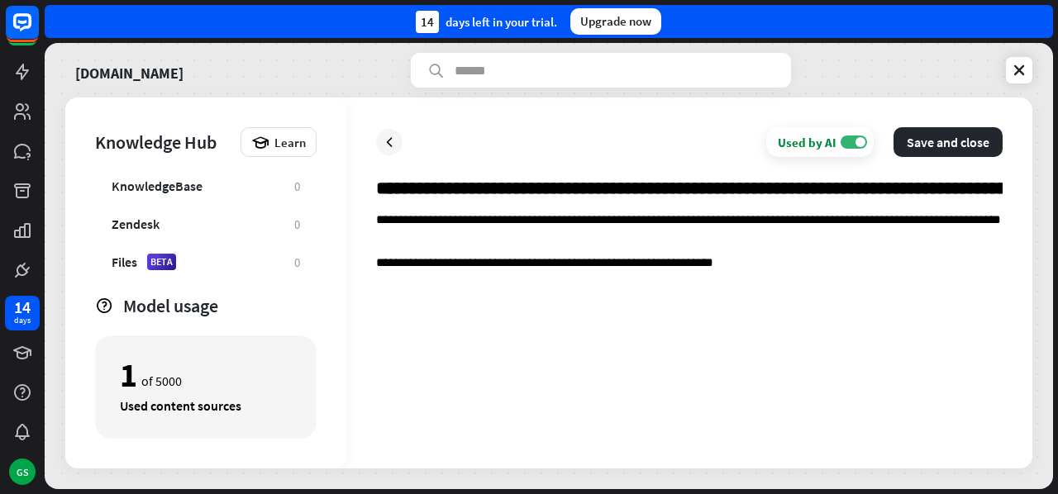
click at [999, 193] on input "text" at bounding box center [689, 195] width 627 height 36
click at [985, 184] on input "text" at bounding box center [689, 195] width 627 height 36
click at [987, 193] on input "text" at bounding box center [689, 195] width 627 height 36
click at [999, 184] on input "text" at bounding box center [689, 195] width 627 height 36
type input "**********"
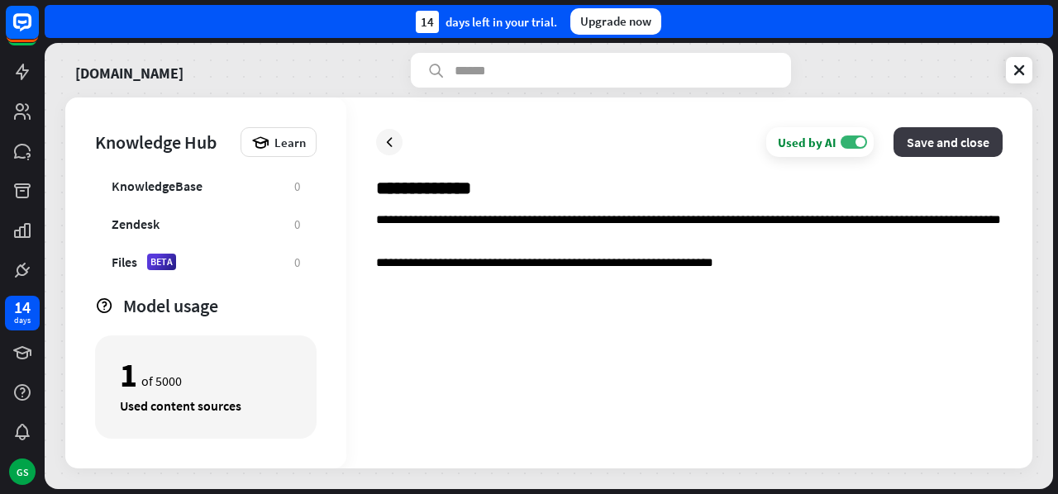
type input "**********"
click at [922, 137] on button "Save and close" at bounding box center [948, 142] width 109 height 30
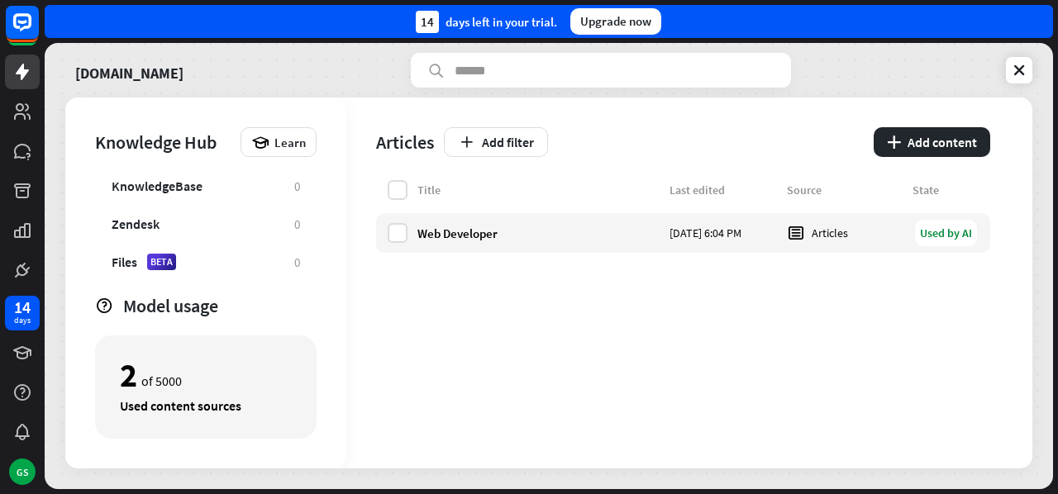
click at [922, 137] on button "plus Add content" at bounding box center [932, 142] width 117 height 30
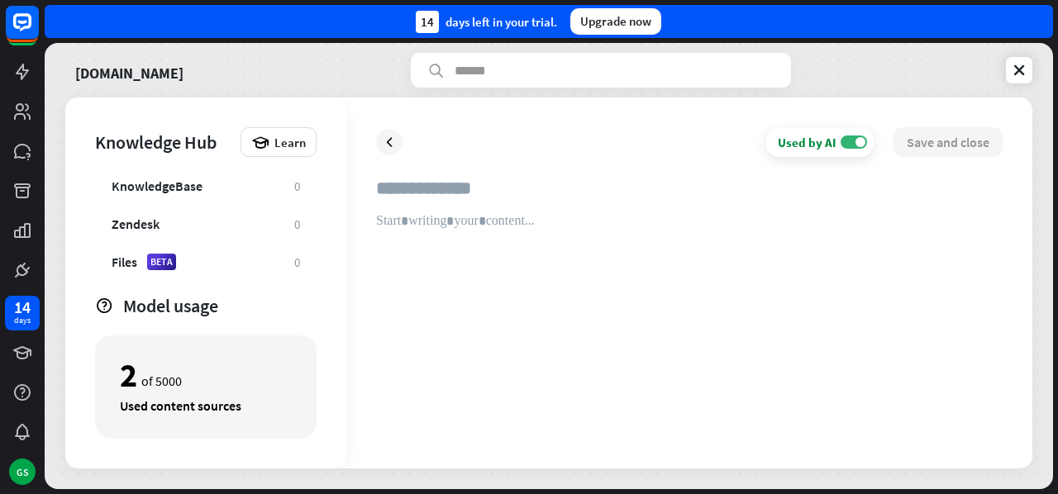
paste input "**********"
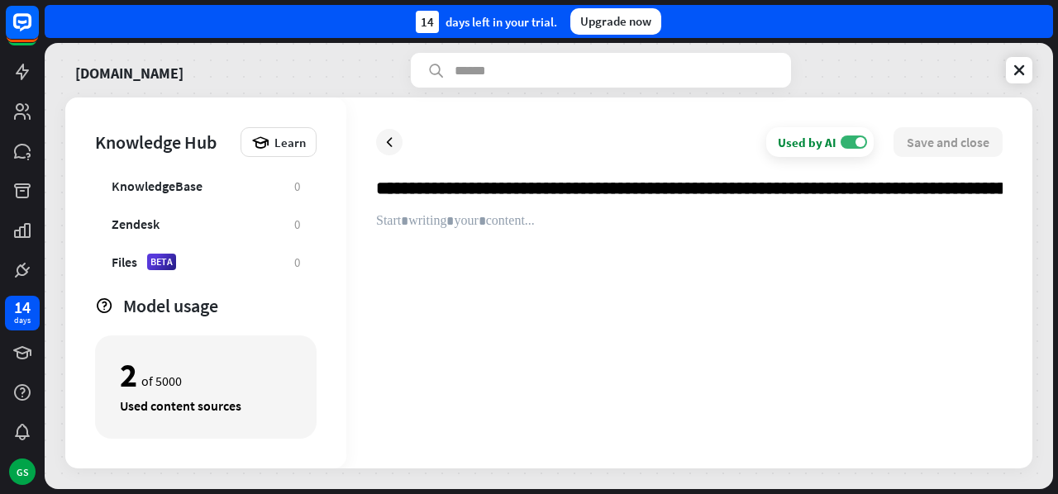
scroll to position [0, 932]
type input "**********"
click at [538, 218] on div at bounding box center [689, 326] width 627 height 226
paste div
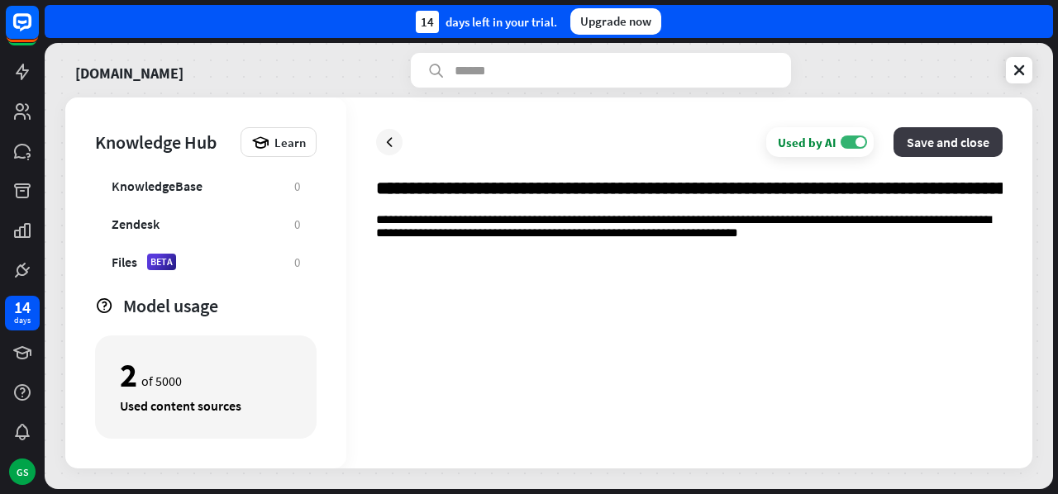
click at [977, 138] on button "Save and close" at bounding box center [948, 142] width 109 height 30
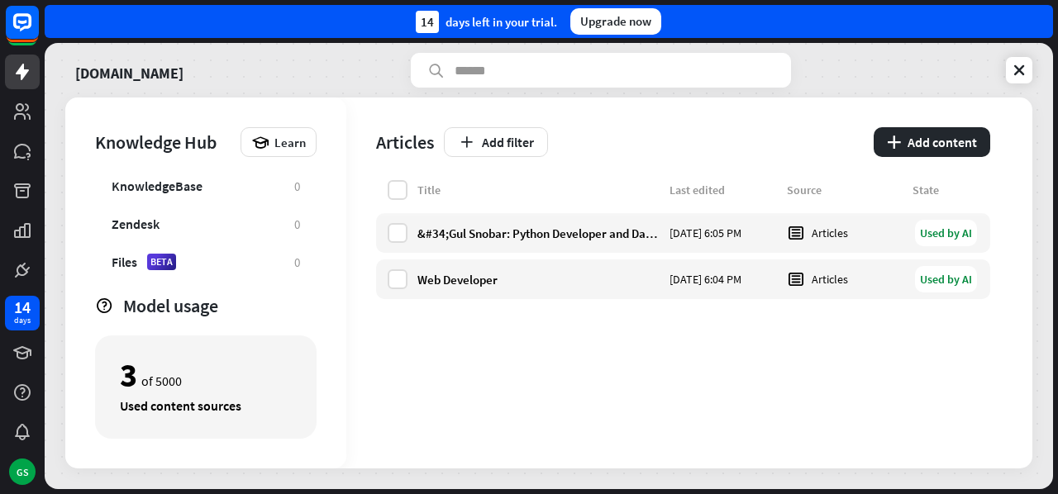
click at [147, 170] on div "Knowledge Hub Learn Websites 1 Articles 2 KnowledgeBase 0 Zendesk 0 Files BETA …" at bounding box center [205, 283] width 281 height 371
click at [152, 189] on div "KnowledgeBase" at bounding box center [157, 186] width 91 height 17
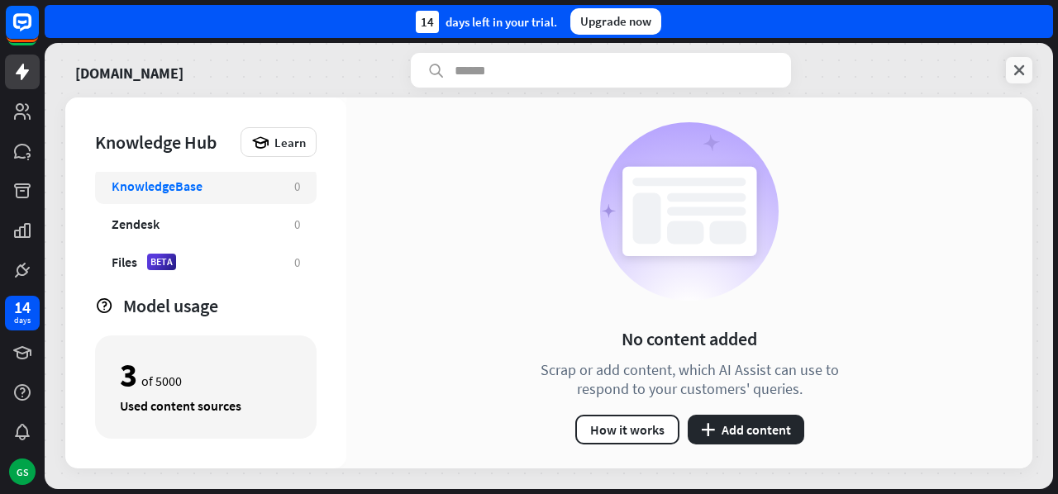
click at [1022, 71] on icon at bounding box center [1019, 70] width 17 height 17
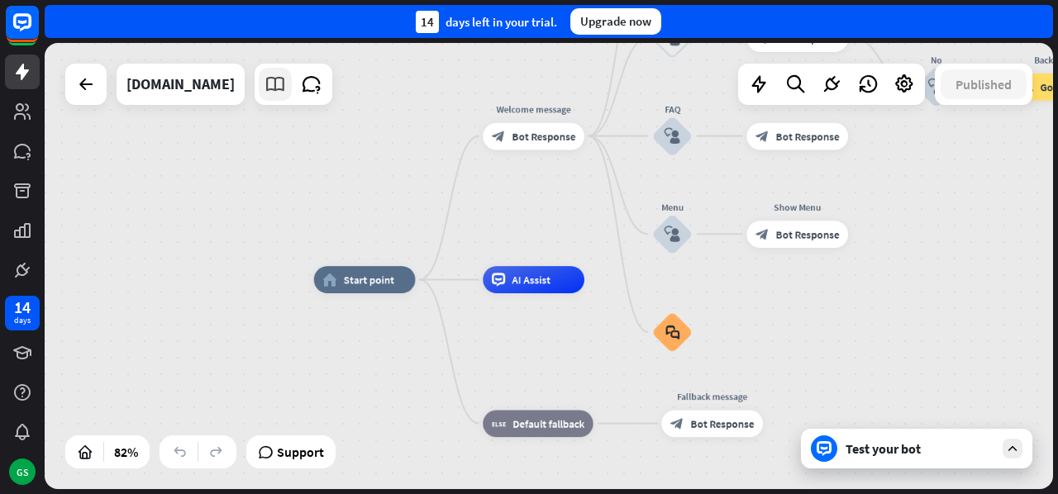
click at [286, 92] on icon at bounding box center [275, 84] width 21 height 21
